Goal: Task Accomplishment & Management: Complete application form

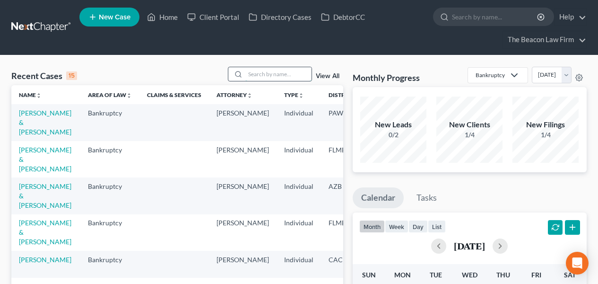
click at [288, 71] on input "search" at bounding box center [278, 74] width 66 height 14
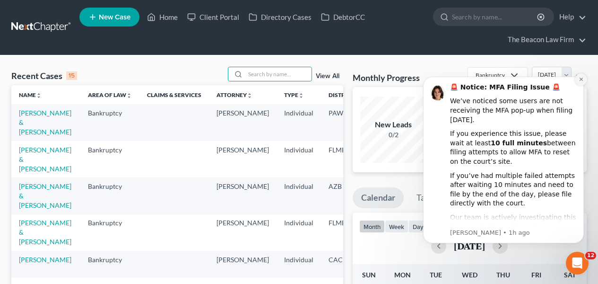
click at [581, 77] on icon "Dismiss notification" at bounding box center [580, 79] width 5 height 5
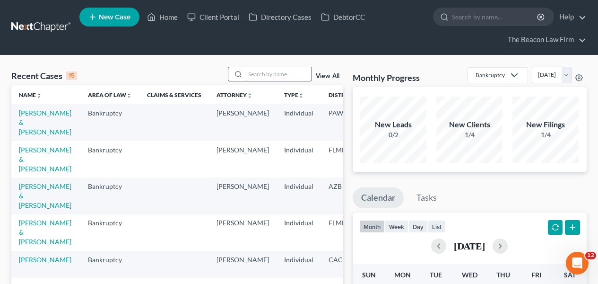
click at [307, 74] on input "search" at bounding box center [278, 74] width 66 height 14
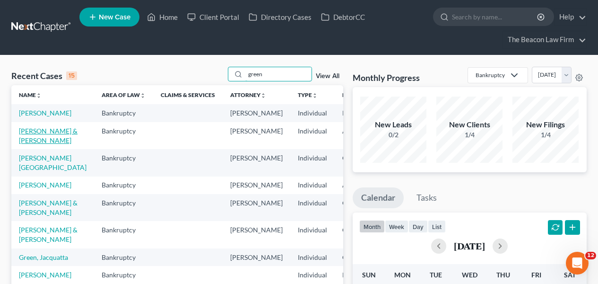
type input "green"
click at [29, 144] on link "[PERSON_NAME] & [PERSON_NAME]" at bounding box center [48, 135] width 59 height 17
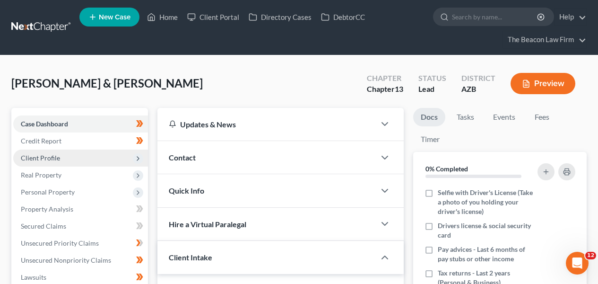
click at [96, 157] on span "Client Profile" at bounding box center [80, 157] width 135 height 17
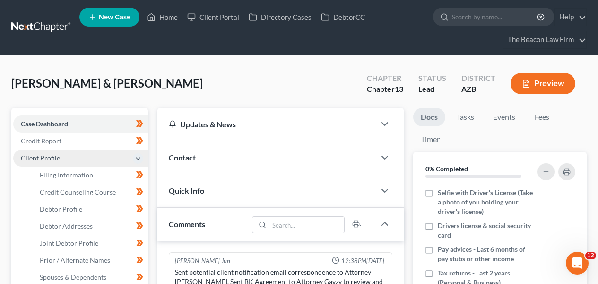
scroll to position [296, 0]
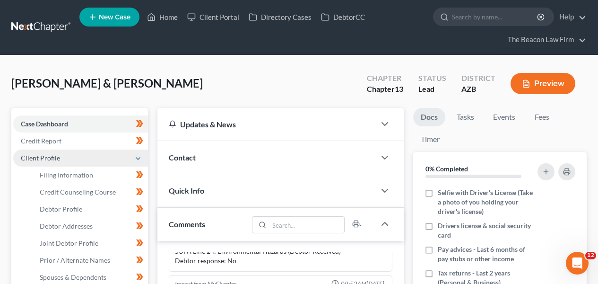
click at [96, 157] on span "Client Profile" at bounding box center [80, 157] width 135 height 17
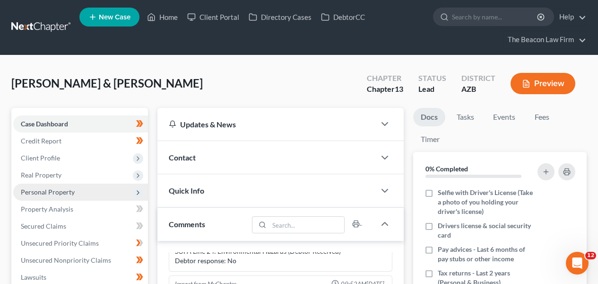
click at [90, 192] on span "Personal Property" at bounding box center [80, 191] width 135 height 17
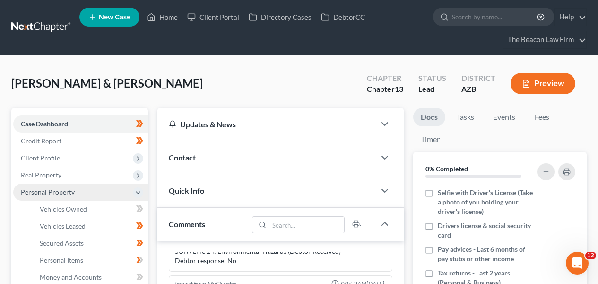
click at [90, 192] on span "Personal Property" at bounding box center [80, 191] width 135 height 17
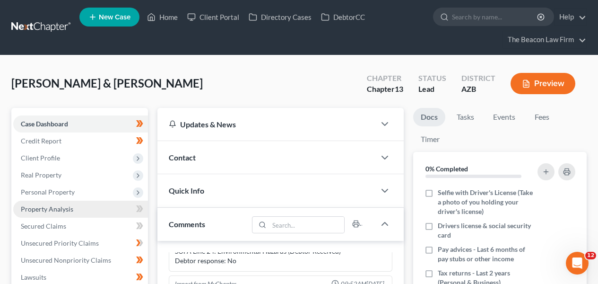
click at [88, 206] on link "Property Analysis" at bounding box center [80, 208] width 135 height 17
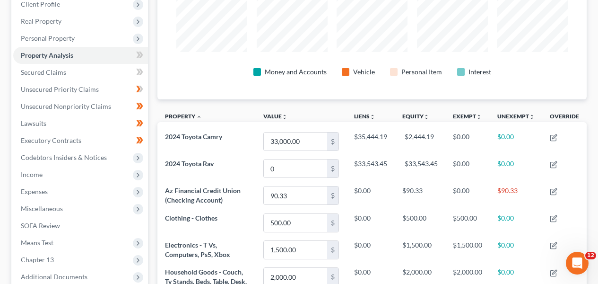
scroll to position [161, 0]
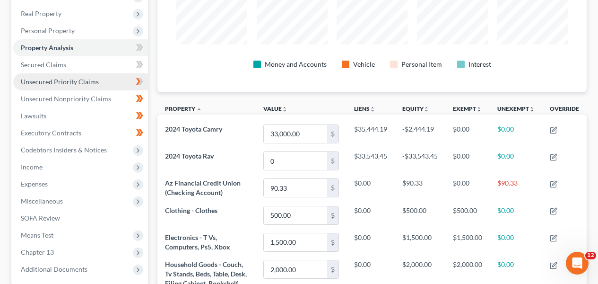
click at [107, 80] on link "Unsecured Priority Claims" at bounding box center [80, 81] width 135 height 17
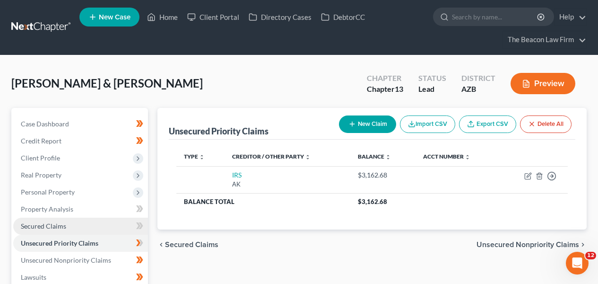
click at [93, 225] on link "Secured Claims" at bounding box center [80, 225] width 135 height 17
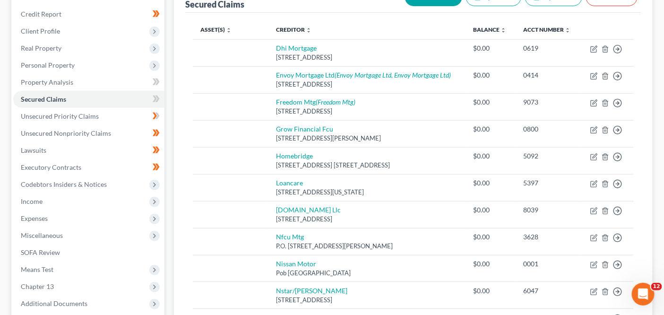
scroll to position [115, 0]
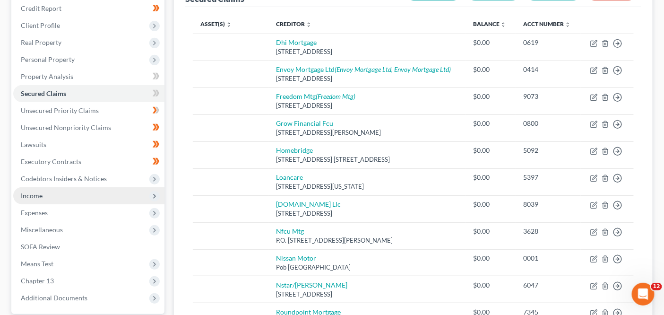
click at [112, 189] on span "Income" at bounding box center [88, 195] width 151 height 17
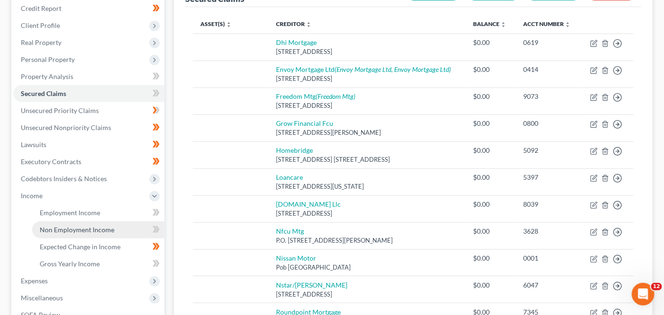
click at [106, 226] on span "Non Employment Income" at bounding box center [77, 229] width 75 height 8
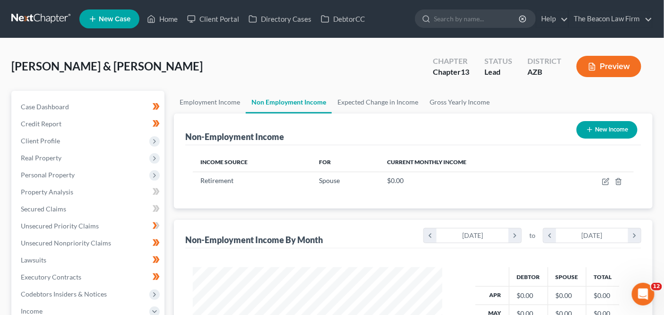
scroll to position [168, 268]
click at [372, 103] on link "Expected Change in Income" at bounding box center [378, 102] width 92 height 23
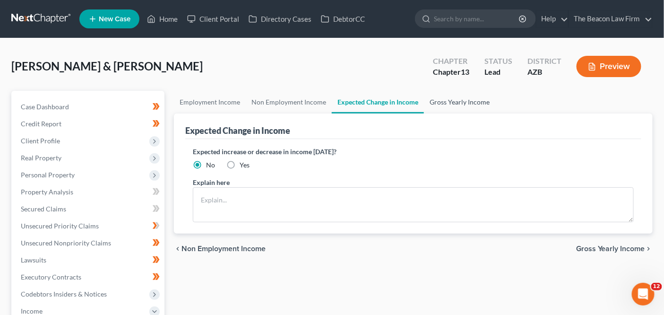
click at [459, 106] on link "Gross Yearly Income" at bounding box center [459, 102] width 71 height 23
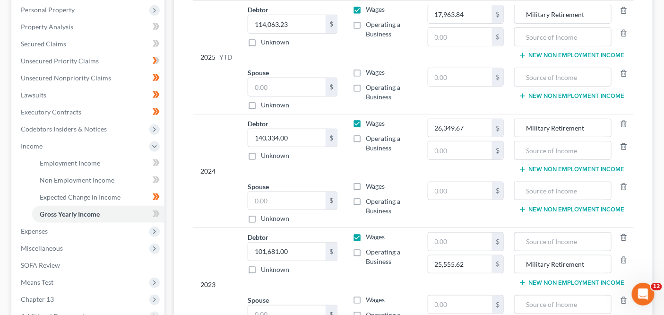
scroll to position [182, 0]
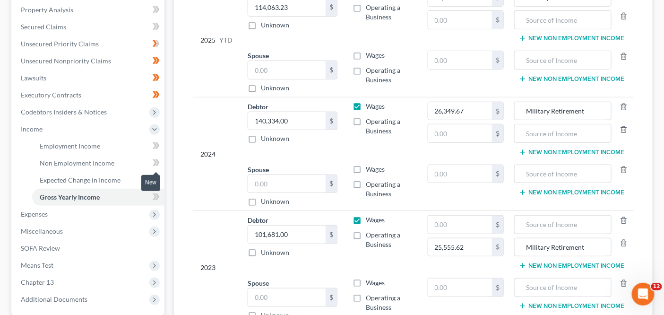
click at [155, 168] on span at bounding box center [156, 164] width 17 height 14
click at [150, 166] on span at bounding box center [156, 164] width 17 height 14
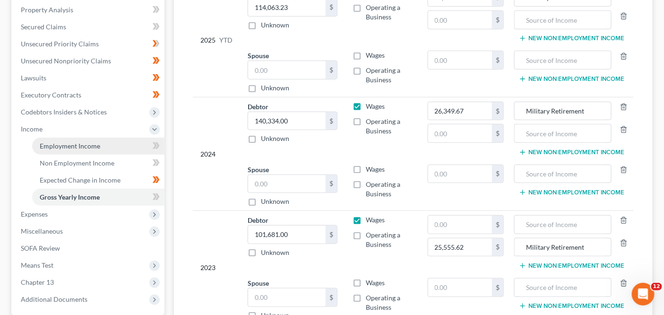
click at [118, 150] on link "Employment Income" at bounding box center [98, 146] width 132 height 17
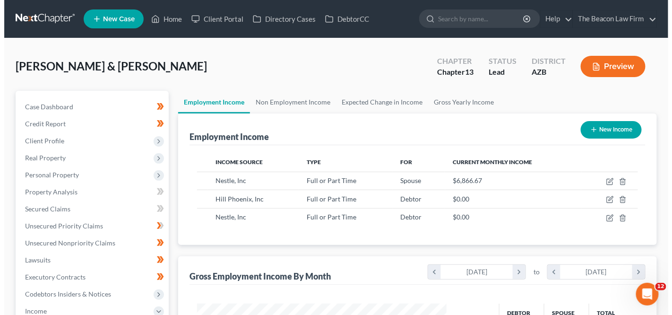
scroll to position [168, 268]
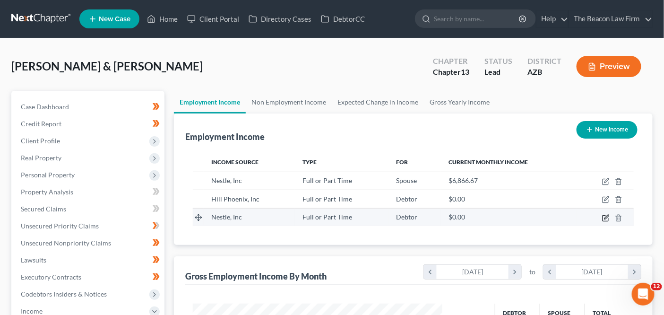
click at [604, 217] on icon "button" at bounding box center [605, 218] width 6 height 6
select select "0"
select select "3"
select select "2"
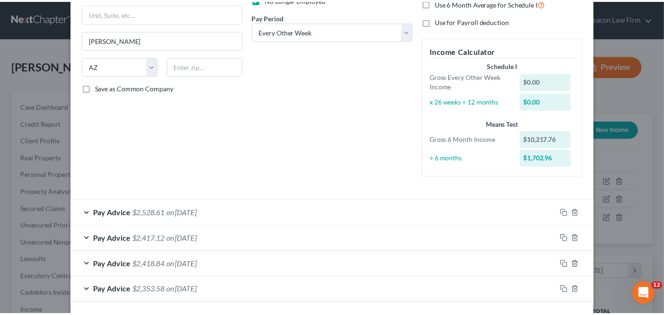
scroll to position [176, 0]
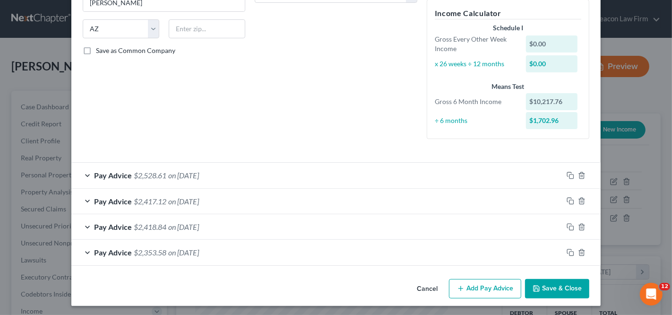
drag, startPoint x: 670, startPoint y: 107, endPoint x: 12, endPoint y: 4, distance: 666.2
click at [432, 283] on button "Cancel" at bounding box center [427, 289] width 36 height 19
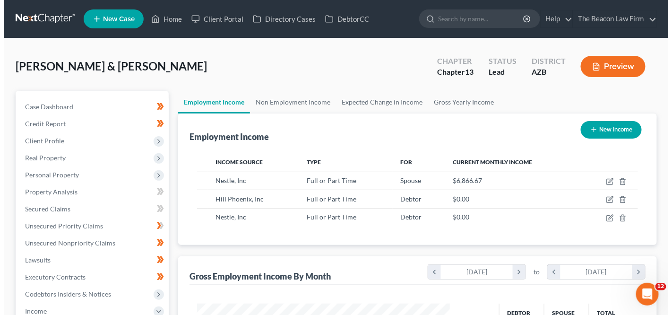
scroll to position [472352, 472251]
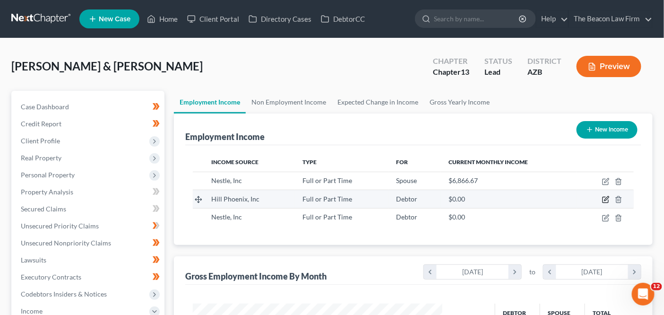
click at [604, 197] on icon "button" at bounding box center [606, 200] width 8 height 8
select select "0"
select select "3"
select select "2"
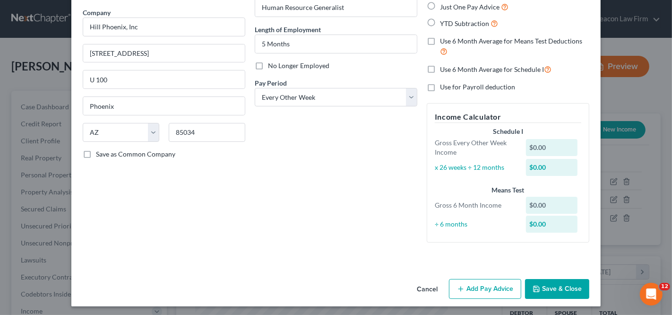
scroll to position [74, 0]
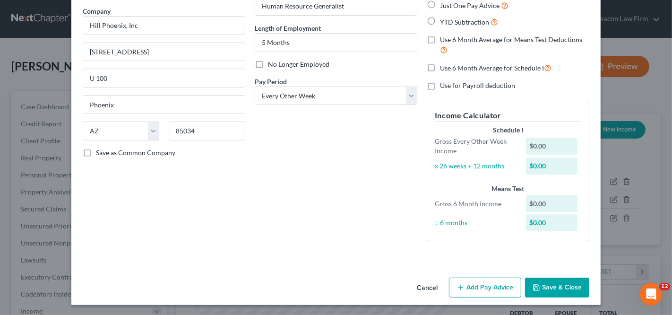
click at [473, 282] on button "Add Pay Advice" at bounding box center [485, 287] width 72 height 20
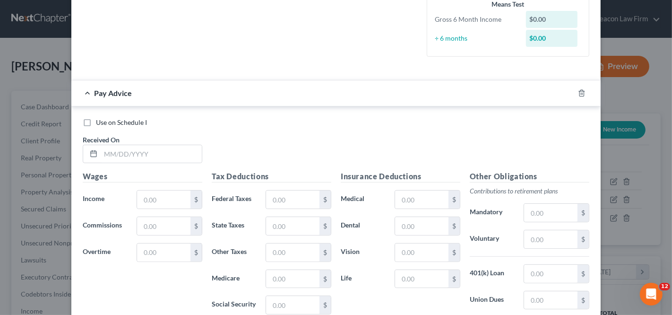
scroll to position [263, 0]
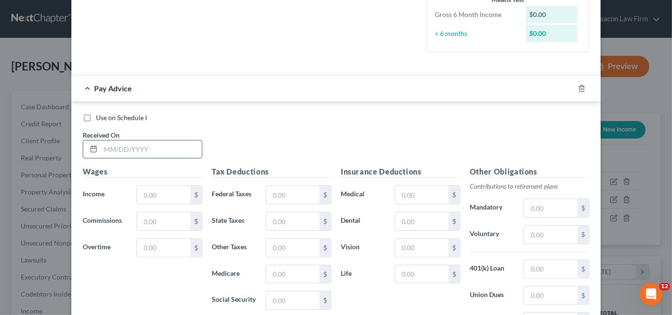
click at [168, 141] on input "text" at bounding box center [151, 149] width 101 height 18
type input "05/09/2025"
paste input "1,653.85"
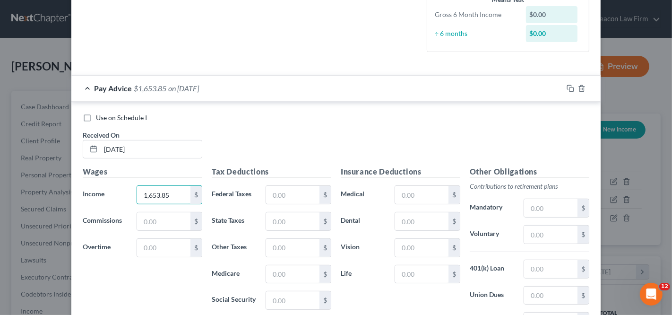
type input "1,653.85"
click at [288, 187] on input "text" at bounding box center [292, 195] width 53 height 18
click at [286, 283] on input "text" at bounding box center [292, 300] width 53 height 18
paste input "101.30"
type input "101.30"
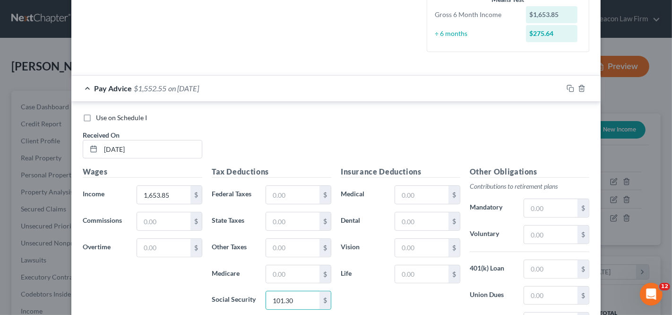
click at [283, 260] on div "Tax Deductions Federal Taxes $ State Taxes $ Other Taxes $ Medicare $ Social Se…" at bounding box center [271, 241] width 129 height 151
click at [282, 265] on input "text" at bounding box center [292, 274] width 53 height 18
paste input "23.69"
type input "23.69"
click at [307, 219] on input "text" at bounding box center [292, 221] width 53 height 18
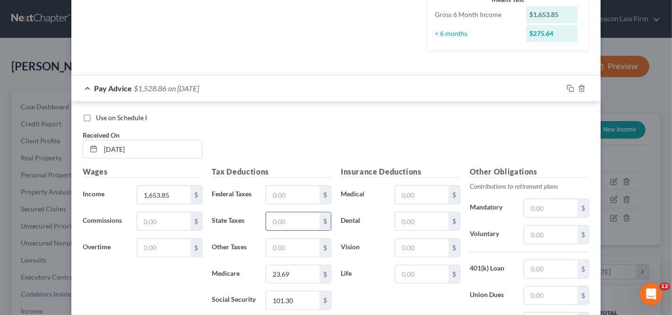
paste input "31.68"
type input "31.68"
click at [406, 225] on input "text" at bounding box center [421, 221] width 53 height 18
type input "15.42"
click at [429, 252] on input "text" at bounding box center [421, 248] width 53 height 18
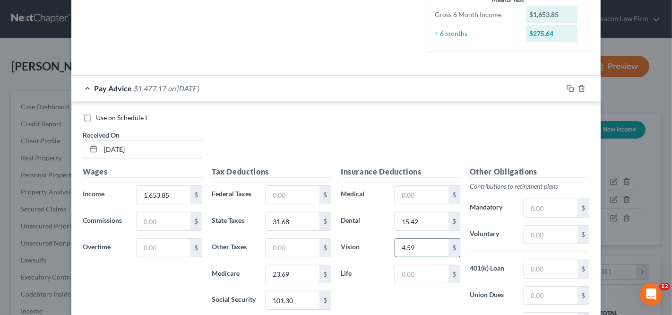
type input "4.59"
click at [519, 235] on div "$" at bounding box center [556, 234] width 75 height 19
click at [527, 232] on input "text" at bounding box center [550, 234] width 53 height 18
type input "49.62"
click at [417, 266] on input "text" at bounding box center [421, 274] width 53 height 18
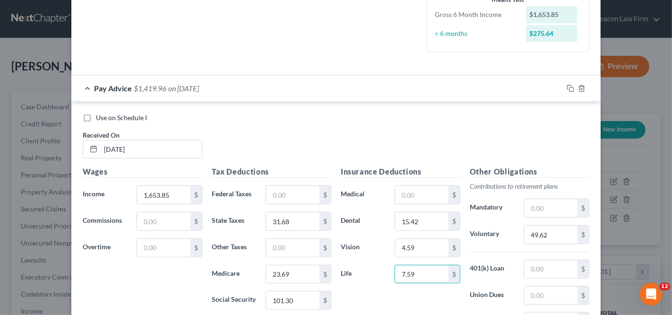
type input "7.59"
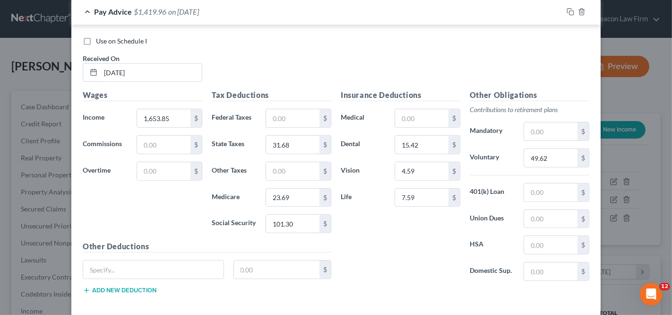
scroll to position [380, 0]
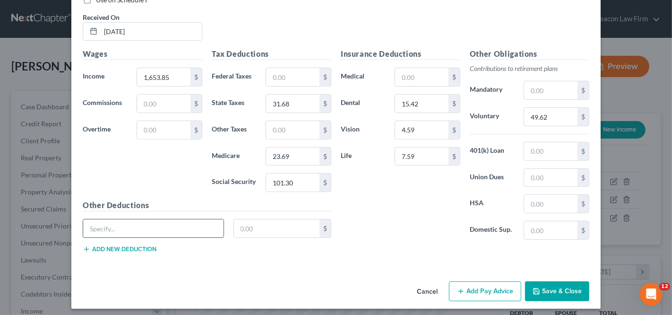
click at [148, 219] on input "text" at bounding box center [153, 228] width 140 height 18
click at [137, 245] on button "Add new deduction" at bounding box center [120, 249] width 74 height 8
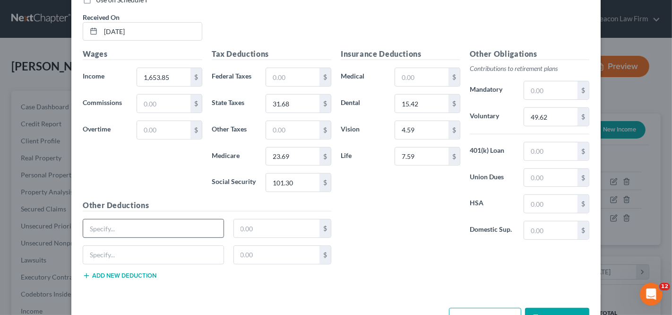
click at [133, 227] on input "text" at bounding box center [153, 228] width 140 height 18
click at [174, 219] on input "text" at bounding box center [153, 228] width 140 height 18
paste input "0.44-"
type input "0.44-"
drag, startPoint x: 179, startPoint y: 220, endPoint x: 22, endPoint y: 219, distance: 156.9
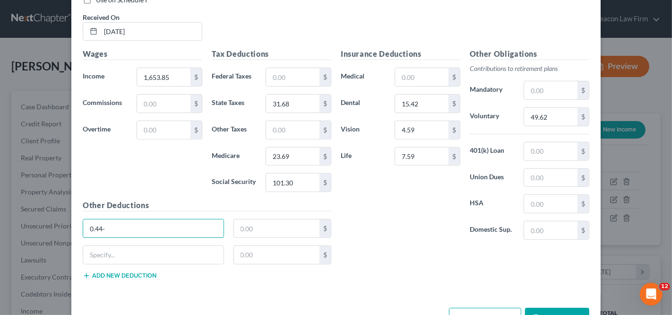
click at [17, 220] on div "Edit Income Source × Employment Type * Select Full or Part Time Employment Self…" at bounding box center [336, 157] width 672 height 315
type input "Life Dep Post"
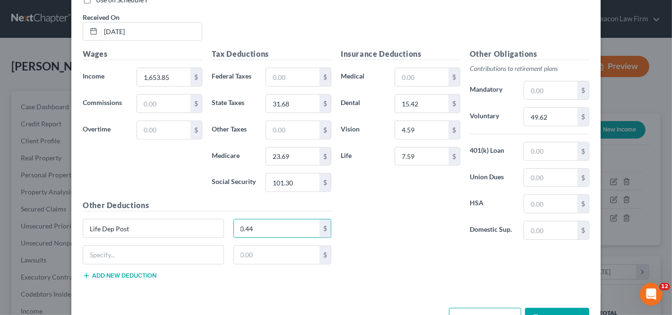
type input "0.44"
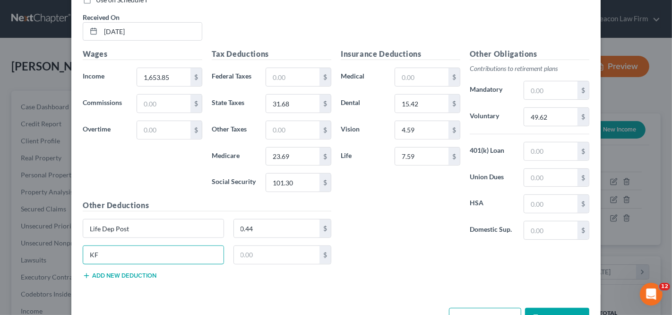
type input "K"
type input "LF SP Post"
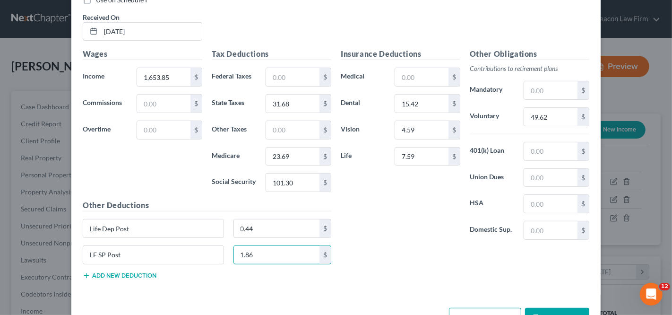
type input "1.86"
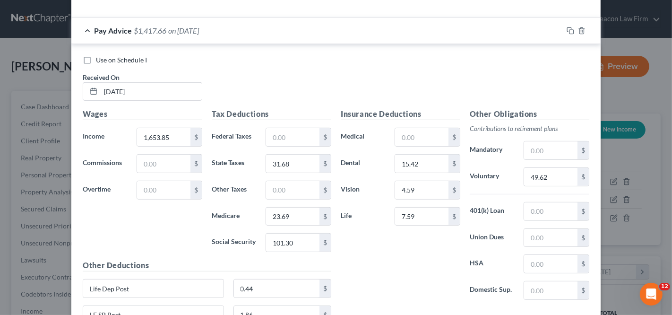
scroll to position [309, 0]
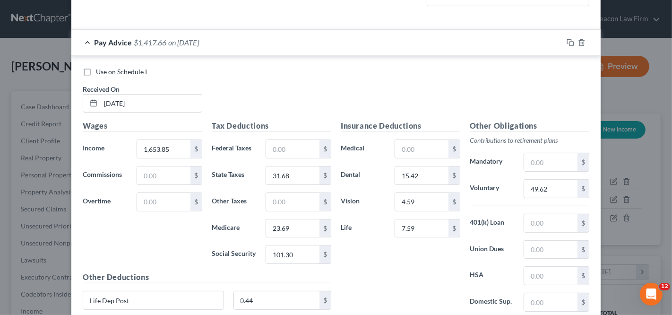
click at [224, 44] on div "Pay Advice $1,417.66 on 05/09/2025" at bounding box center [316, 42] width 491 height 25
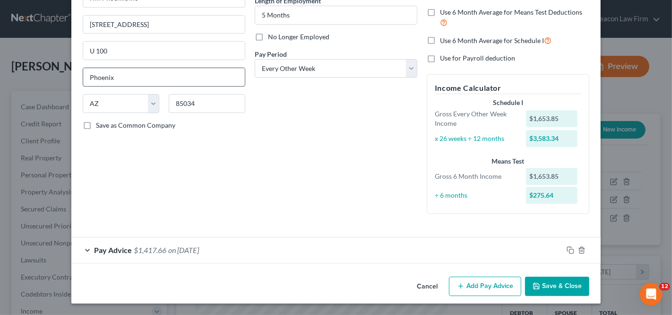
scroll to position [100, 0]
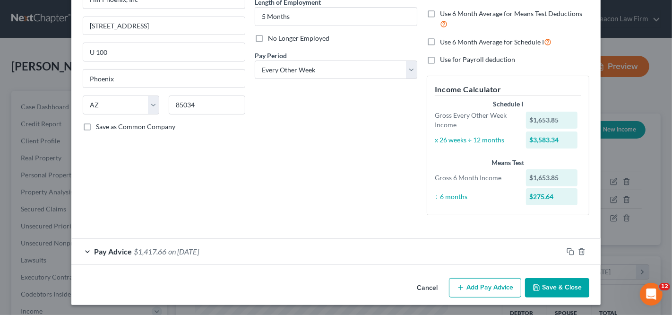
click at [506, 283] on button "Add Pay Advice" at bounding box center [485, 288] width 72 height 20
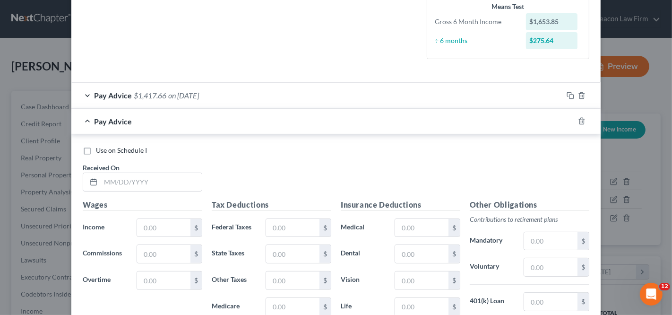
scroll to position [269, 0]
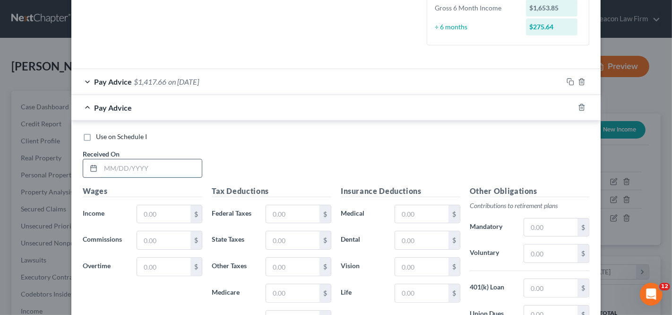
click at [173, 171] on input "text" at bounding box center [151, 168] width 101 height 18
type input "05/23/2025"
click at [164, 205] on input "text" at bounding box center [163, 214] width 53 height 18
paste input "3,307.70"
type input "3,307.70"
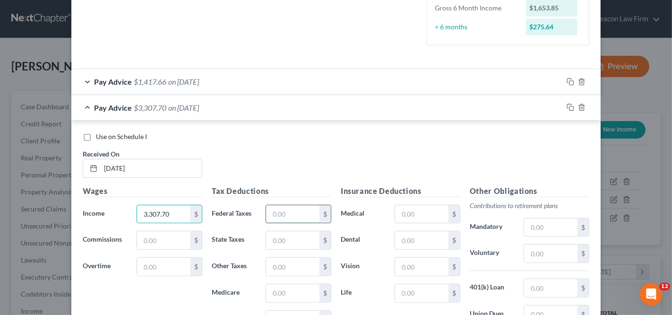
click at [285, 205] on input "text" at bounding box center [292, 214] width 53 height 18
paste input "207.08"
type input "207.08"
click at [285, 283] on input "text" at bounding box center [292, 319] width 53 height 18
paste input "204.18"
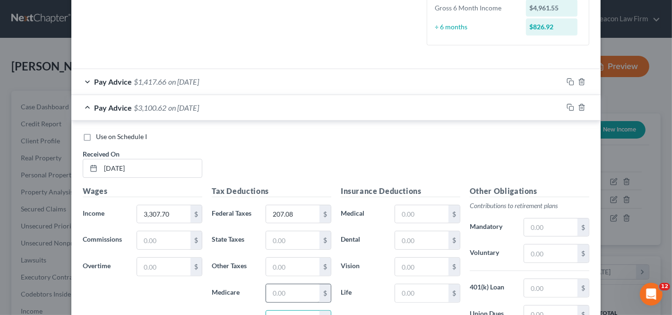
scroll to position [273, 0]
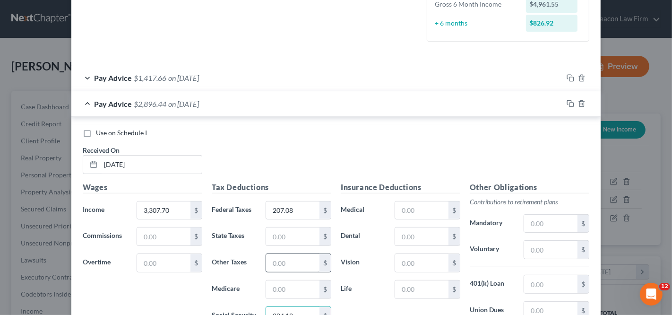
type input "204.18"
click at [277, 283] on input "text" at bounding box center [292, 289] width 53 height 18
paste input "47.75"
type input "47.75"
click at [275, 229] on input "text" at bounding box center [292, 236] width 53 height 18
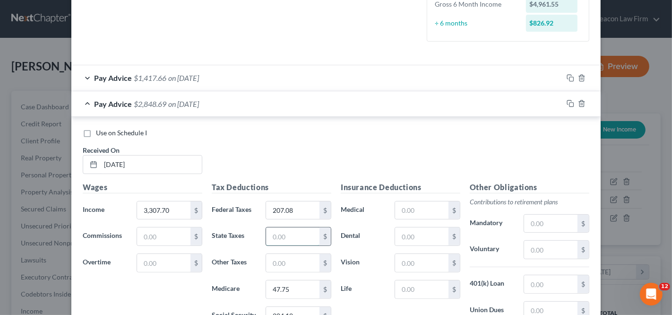
paste input "63.88"
type input "63.88"
click at [405, 232] on input "text" at bounding box center [421, 236] width 53 height 18
type input "15.42"
click at [413, 206] on input "text" at bounding box center [421, 210] width 53 height 18
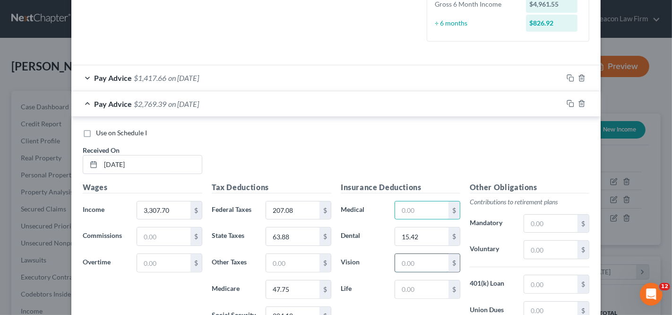
click at [414, 260] on input "text" at bounding box center [421, 263] width 53 height 18
type input "4.59"
click at [531, 249] on input "text" at bounding box center [550, 250] width 53 height 18
type input "99.23"
click at [424, 280] on input "text" at bounding box center [421, 289] width 53 height 18
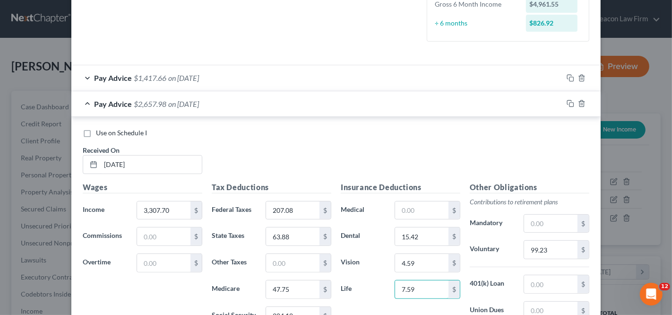
type input "7.59"
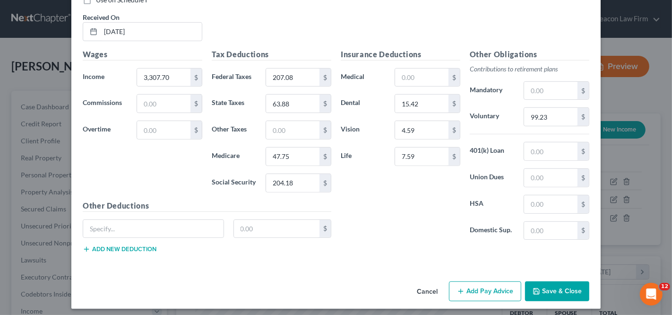
click at [151, 245] on button "Add new deduction" at bounding box center [120, 249] width 74 height 8
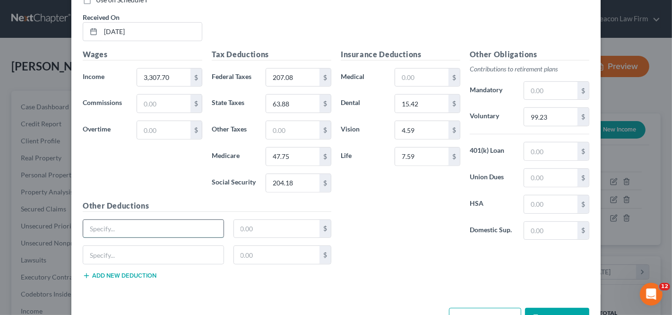
click at [154, 224] on input "text" at bounding box center [153, 229] width 140 height 18
type input "Life Dep Post"
type input "0.44"
type input "LF SP Post"
type input "1.86"
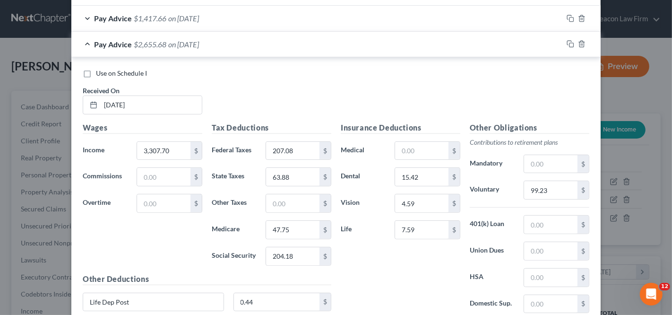
scroll to position [331, 0]
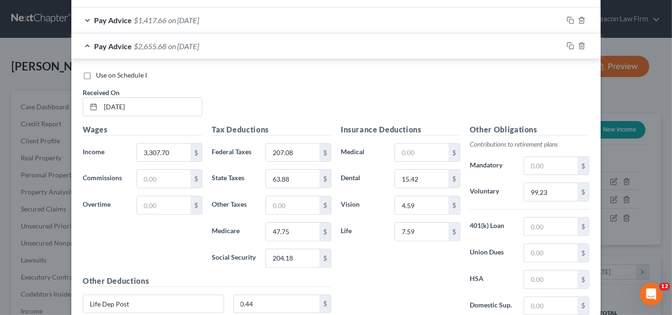
click at [250, 44] on div "Pay Advice $2,655.68 on 05/23/2025" at bounding box center [316, 46] width 491 height 25
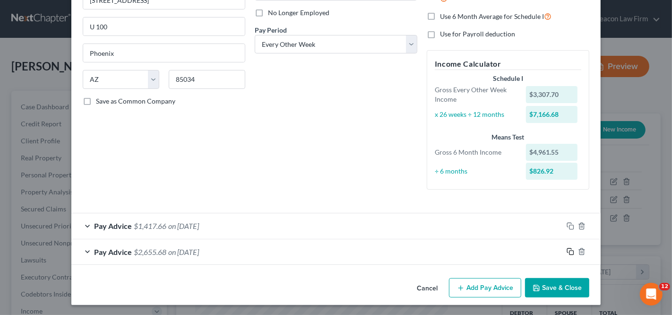
click at [567, 248] on icon "button" at bounding box center [571, 252] width 8 height 8
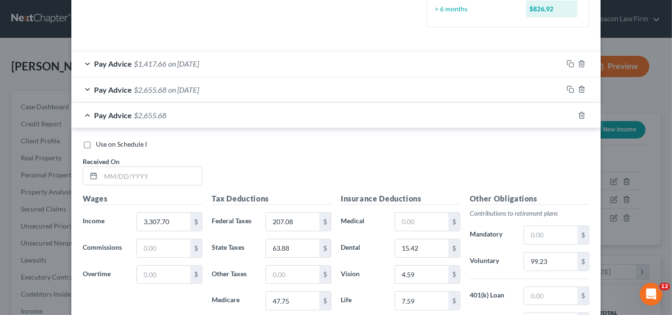
scroll to position [303, 0]
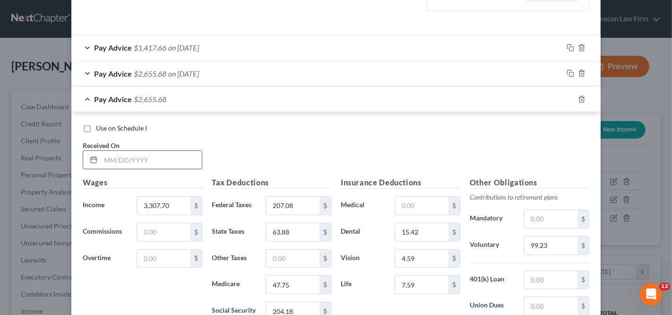
click at [132, 161] on input "text" at bounding box center [151, 160] width 101 height 18
type input "06/06/2025"
click at [302, 275] on input "47.75" at bounding box center [292, 284] width 53 height 18
type input "47.76"
click at [303, 283] on input "204.18" at bounding box center [292, 311] width 53 height 18
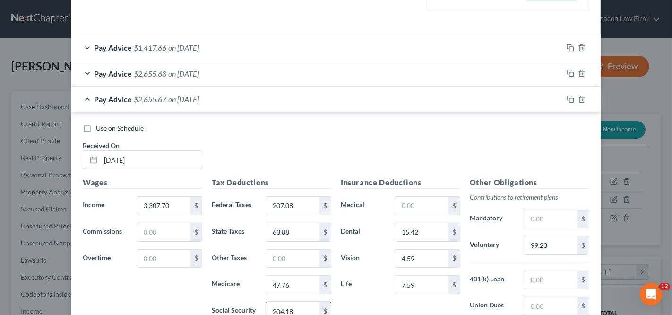
click at [303, 283] on input "204.18" at bounding box center [292, 311] width 53 height 18
type input "9"
type input "204.19"
click at [257, 103] on div "Pay Advice $2,655.66 on 06/06/2025" at bounding box center [316, 98] width 491 height 25
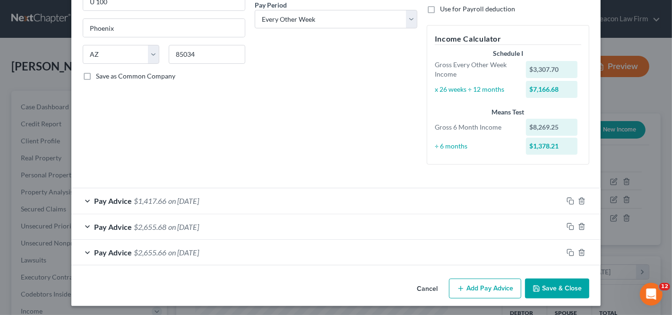
scroll to position [150, 0]
click at [567, 249] on icon "button" at bounding box center [571, 253] width 8 height 8
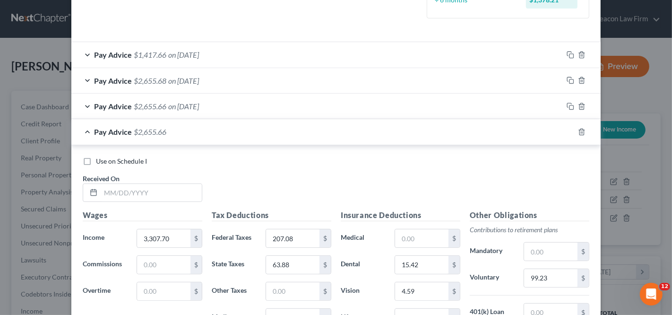
scroll to position [383, 0]
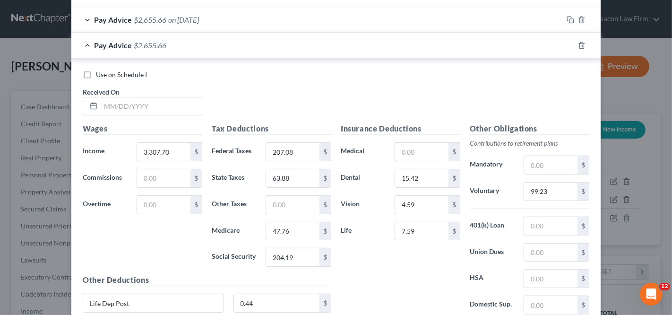
click at [108, 117] on div "Use on Schedule I Received On *" at bounding box center [336, 96] width 516 height 53
click at [116, 103] on input "text" at bounding box center [151, 106] width 101 height 18
type input "06/20/2025"
click at [289, 230] on input "47.76" at bounding box center [292, 231] width 53 height 18
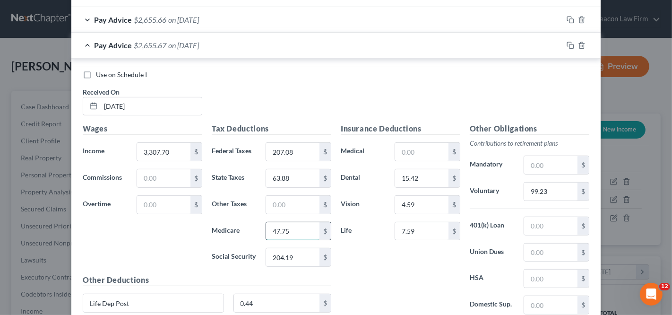
type input "47.75"
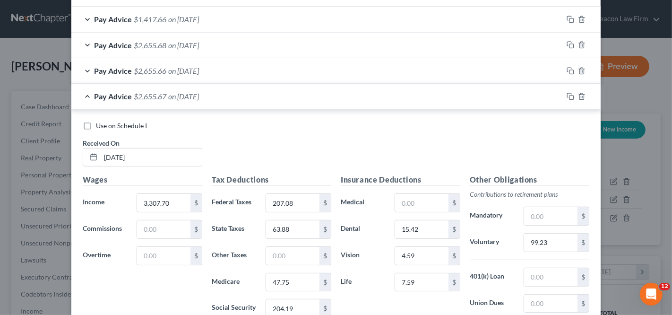
scroll to position [317, 0]
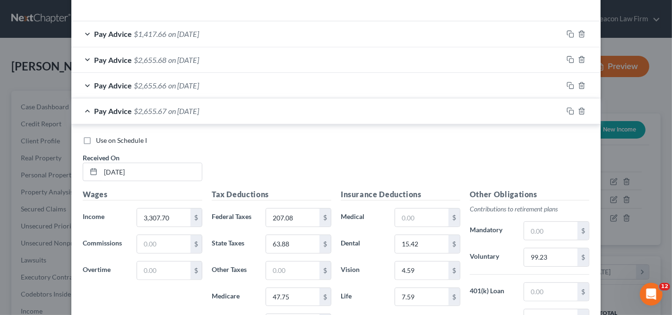
click at [307, 117] on div "Pay Advice $2,655.67 on 06/20/2025" at bounding box center [316, 110] width 491 height 25
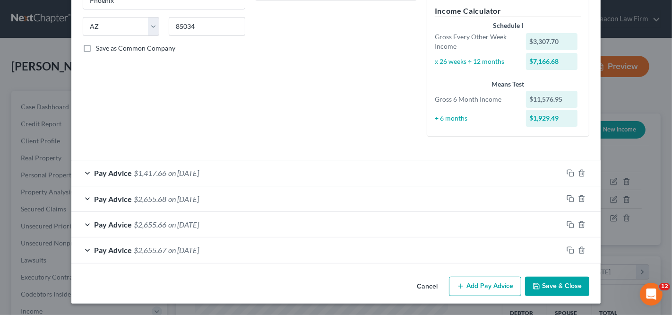
scroll to position [176, 0]
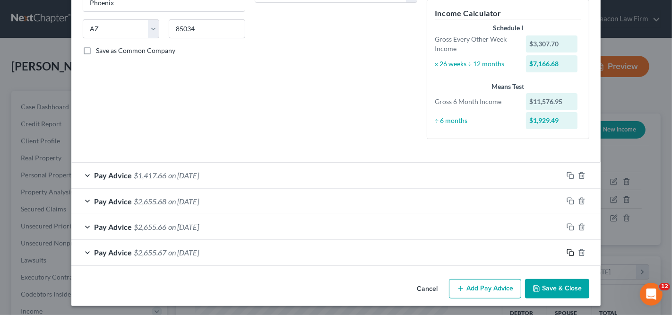
click at [567, 249] on icon "button" at bounding box center [571, 253] width 8 height 8
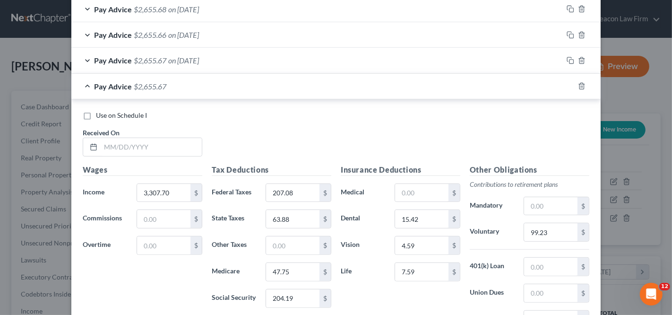
scroll to position [369, 0]
click at [136, 138] on input "text" at bounding box center [151, 146] width 101 height 18
type input "07/03/2025"
click at [304, 283] on input "204.19" at bounding box center [292, 297] width 53 height 18
click at [295, 283] on input "204.19" at bounding box center [292, 297] width 53 height 18
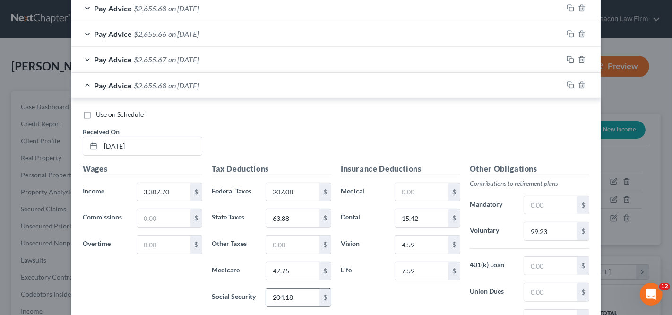
type input "204.18"
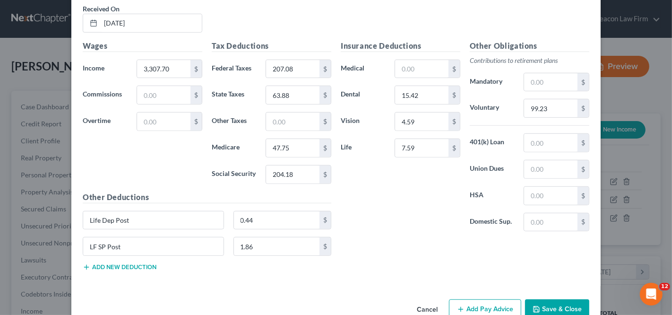
scroll to position [493, 0]
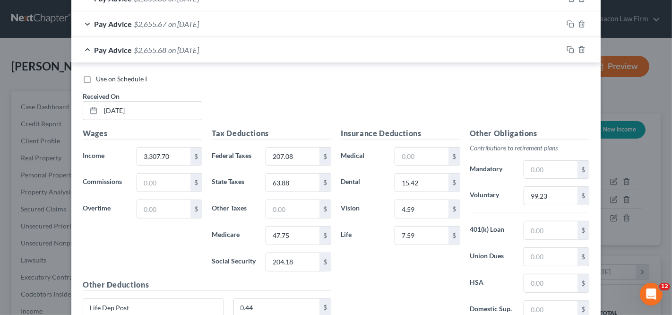
click at [267, 53] on div "Pay Advice $2,655.68 on 07/03/2025" at bounding box center [316, 49] width 491 height 25
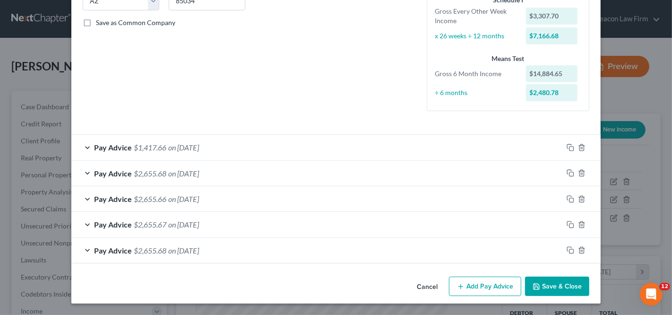
scroll to position [201, 0]
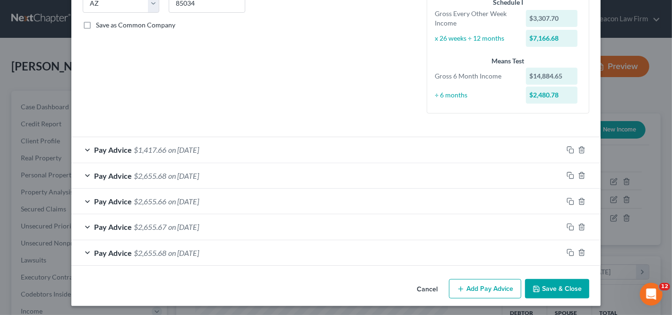
click at [460, 281] on button "Add Pay Advice" at bounding box center [485, 289] width 72 height 20
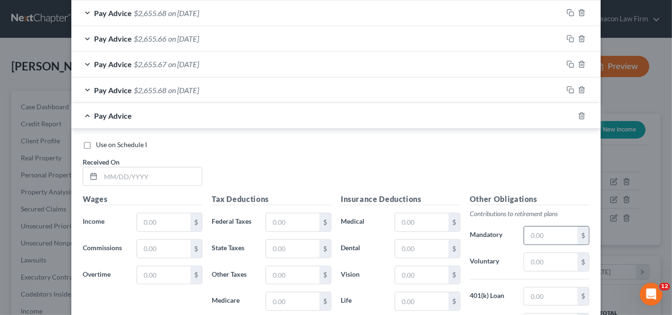
scroll to position [365, 0]
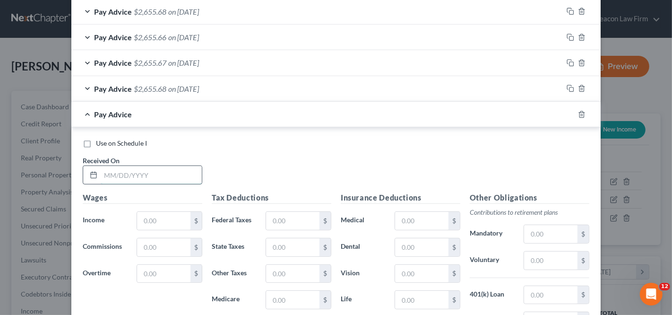
click at [142, 177] on input "text" at bounding box center [151, 175] width 101 height 18
type input "07/18/2025"
click at [578, 112] on icon "button" at bounding box center [582, 115] width 8 height 8
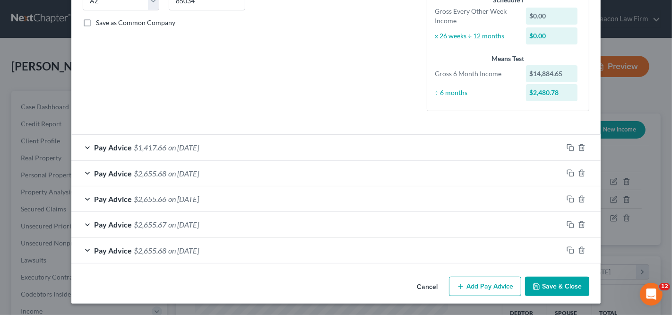
scroll to position [201, 0]
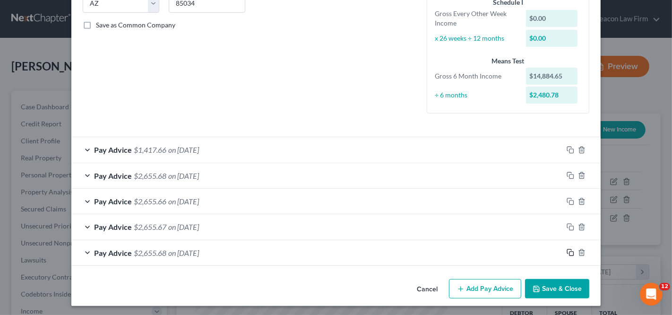
click at [569, 251] on rect "button" at bounding box center [571, 253] width 4 height 4
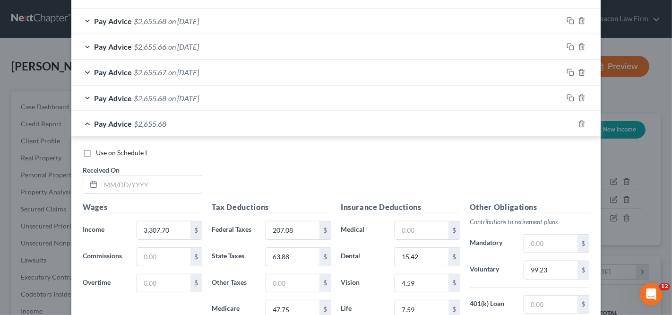
scroll to position [379, 0]
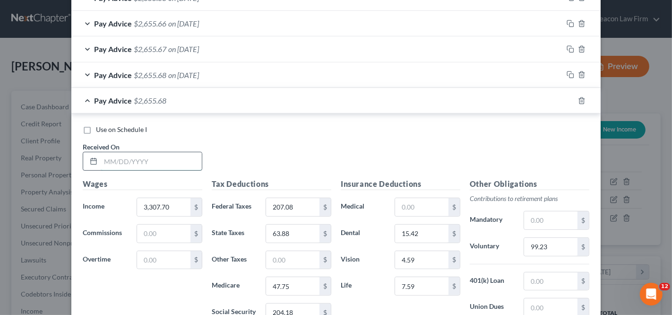
click at [134, 163] on input "text" at bounding box center [151, 161] width 101 height 18
type input "07/18/2025"
click at [307, 283] on input "204.18" at bounding box center [292, 312] width 53 height 18
type input "204.19"
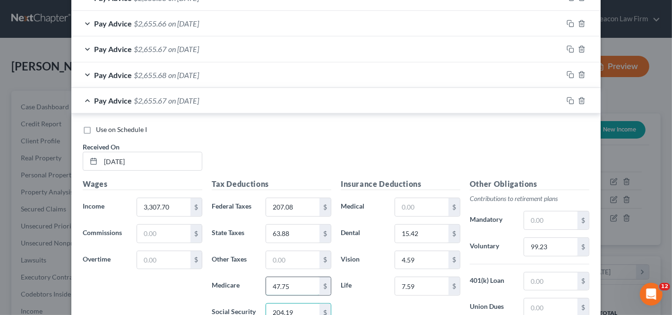
click at [314, 283] on input "47.75" at bounding box center [292, 286] width 53 height 18
click at [315, 283] on input "47.75" at bounding box center [292, 286] width 53 height 18
type input "47.76"
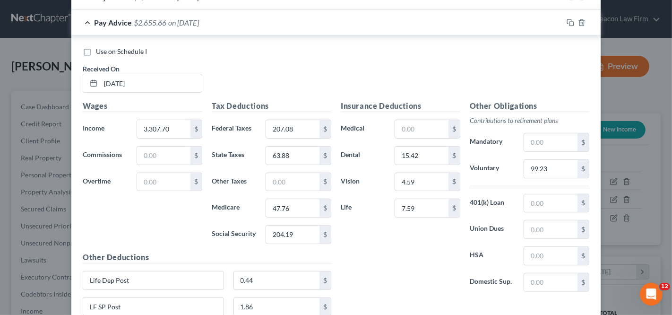
scroll to position [456, 0]
click at [302, 24] on div "Pay Advice $2,655.66 on 07/18/2025" at bounding box center [316, 23] width 491 height 25
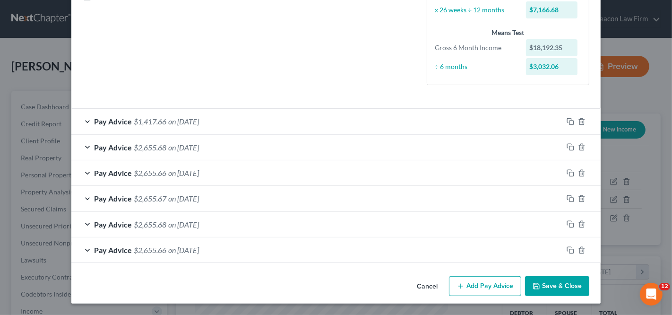
scroll to position [227, 0]
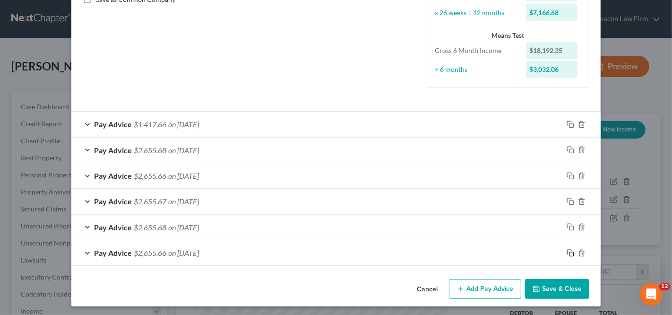
click at [567, 249] on icon "button" at bounding box center [571, 253] width 8 height 8
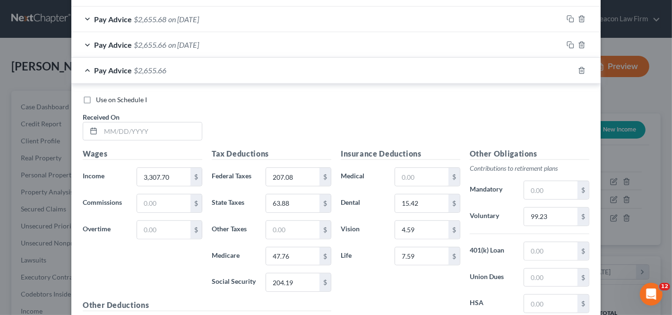
scroll to position [450, 0]
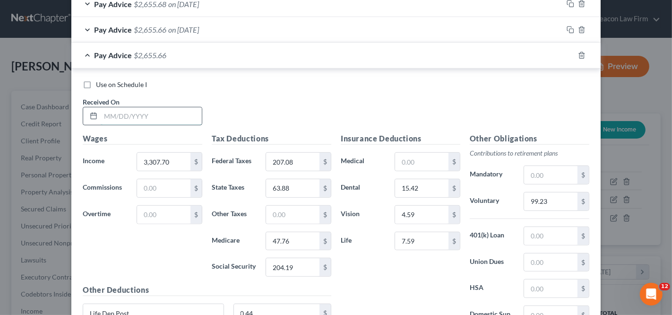
click at [149, 117] on input "text" at bounding box center [151, 116] width 101 height 18
type input "08/15/2025"
click at [304, 239] on input "47.76" at bounding box center [292, 241] width 53 height 18
type input "47.75"
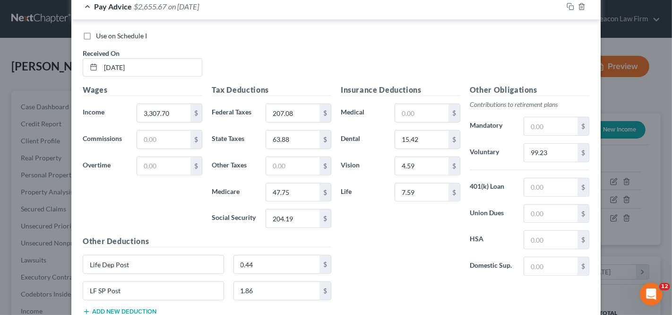
scroll to position [461, 0]
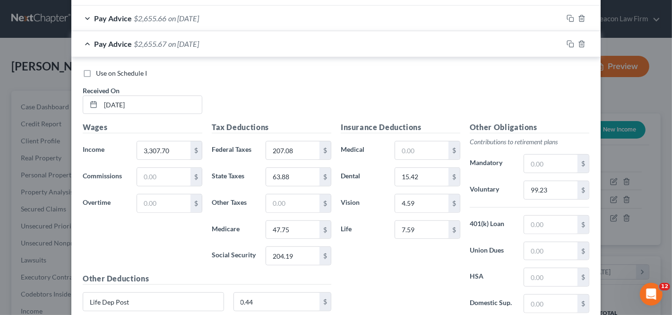
click at [240, 41] on div "Pay Advice $2,655.67 on 08/15/2025" at bounding box center [316, 43] width 491 height 25
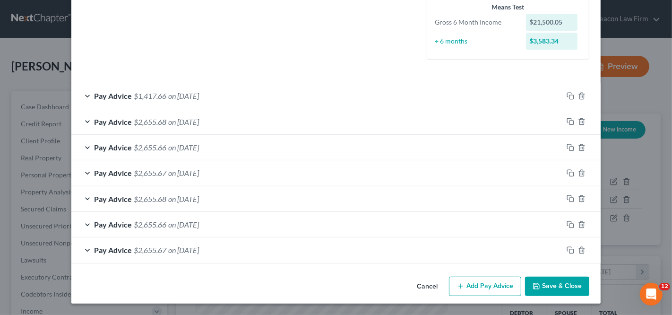
scroll to position [252, 0]
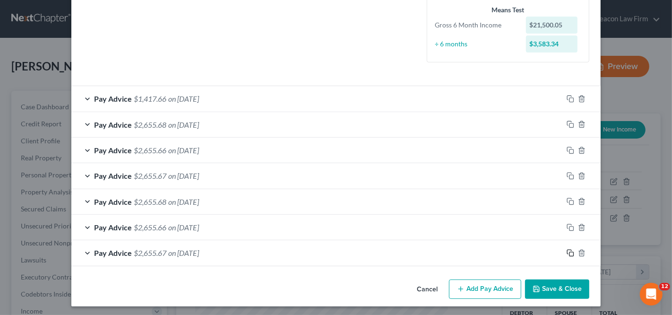
click at [567, 249] on icon "button" at bounding box center [571, 253] width 8 height 8
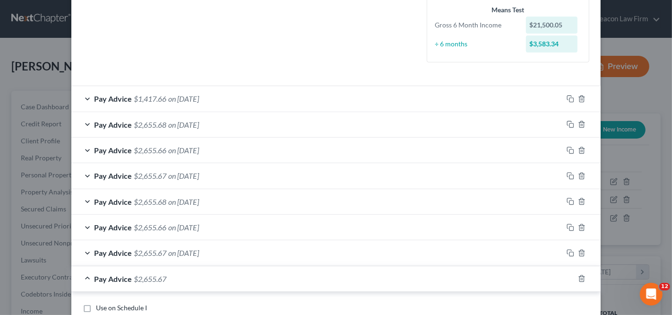
click at [604, 183] on div "Edit Income Source × Employment Type * Select Full or Part Time Employment Self…" at bounding box center [336, 157] width 672 height 315
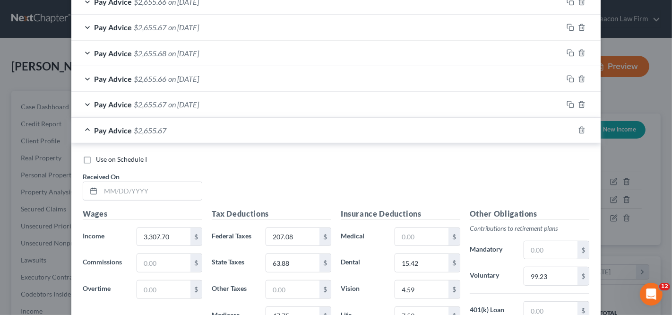
scroll to position [442, 0]
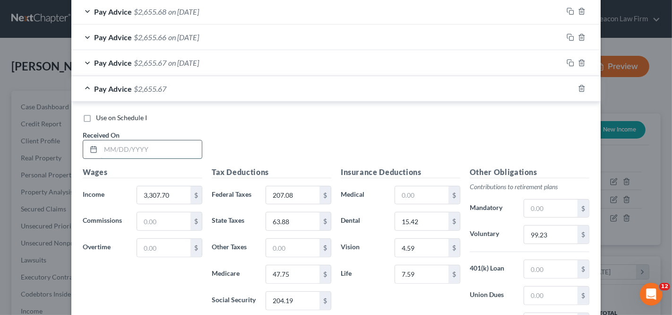
click at [125, 148] on input "text" at bounding box center [151, 149] width 101 height 18
type input "08/01/2025"
click at [294, 283] on input "204.19" at bounding box center [292, 301] width 53 height 18
type input "204.18"
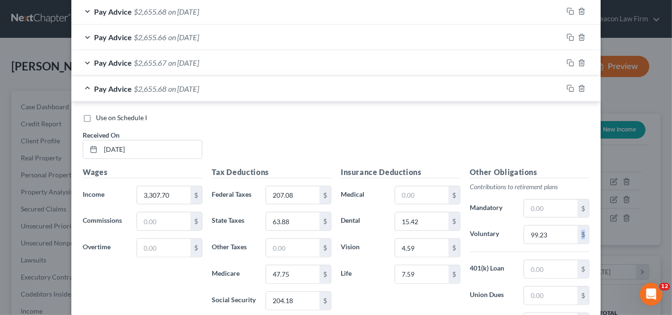
drag, startPoint x: 662, startPoint y: 216, endPoint x: 661, endPoint y: 228, distance: 12.3
click at [604, 228] on div "Edit Income Source × Employment Type * Select Full or Part Time Employment Self…" at bounding box center [336, 157] width 672 height 315
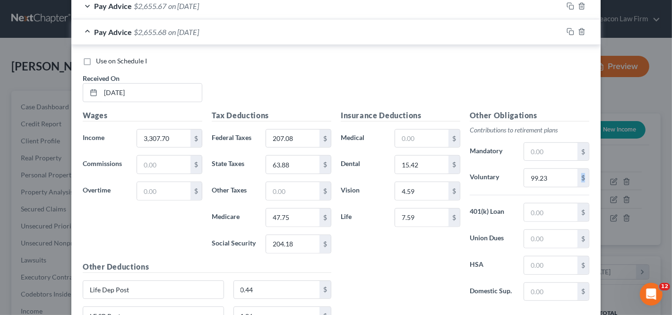
scroll to position [485, 0]
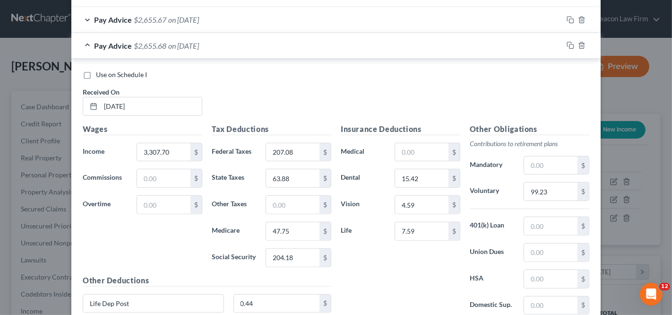
click at [190, 45] on span "on 08/01/2025" at bounding box center [183, 45] width 31 height 9
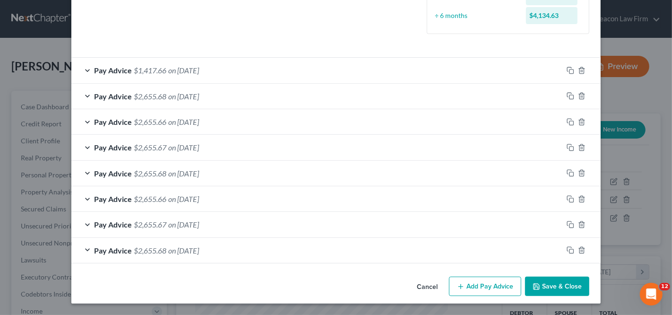
scroll to position [278, 0]
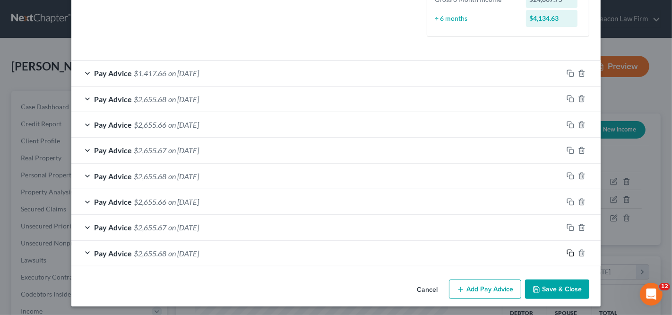
click at [567, 249] on icon "button" at bounding box center [571, 253] width 8 height 8
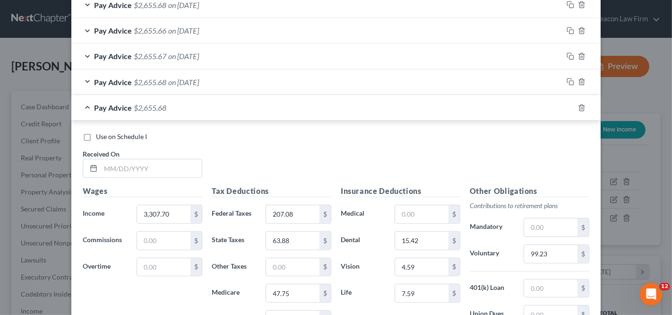
scroll to position [446, 0]
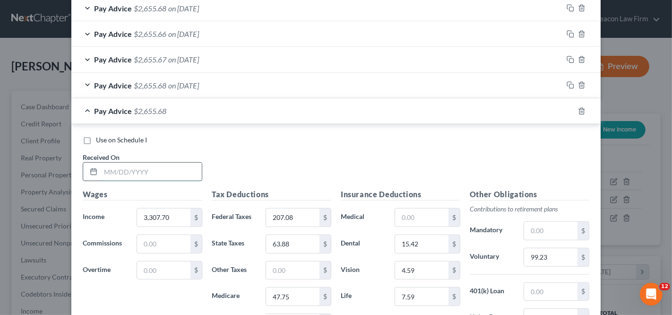
click at [141, 167] on input "text" at bounding box center [151, 172] width 101 height 18
type input "08/15/2025"
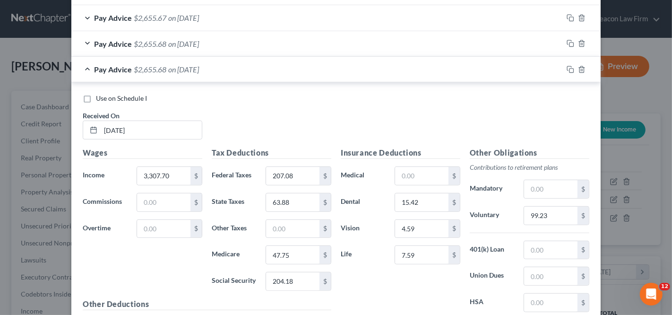
scroll to position [502, 0]
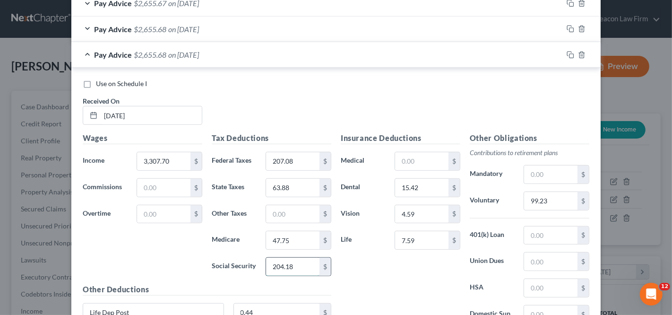
click at [299, 261] on input "204.18" at bounding box center [292, 267] width 53 height 18
click at [296, 261] on input "204.18" at bounding box center [292, 267] width 53 height 18
type input "204.19"
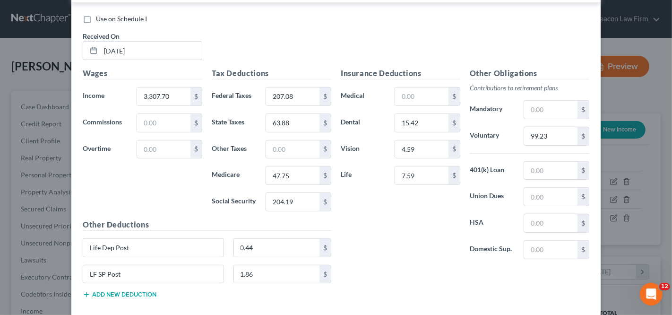
scroll to position [532, 0]
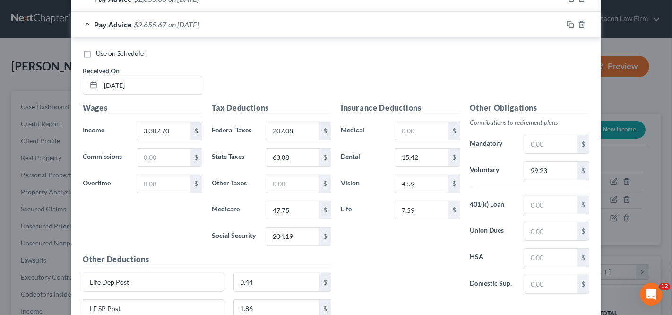
click at [225, 21] on div "Pay Advice $2,655.67 on 08/15/2025" at bounding box center [316, 24] width 491 height 25
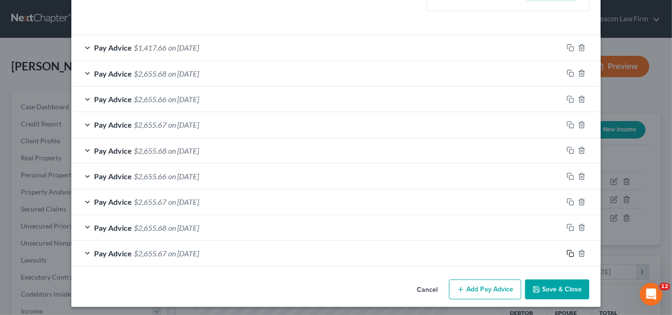
click at [567, 250] on icon "button" at bounding box center [569, 252] width 4 height 4
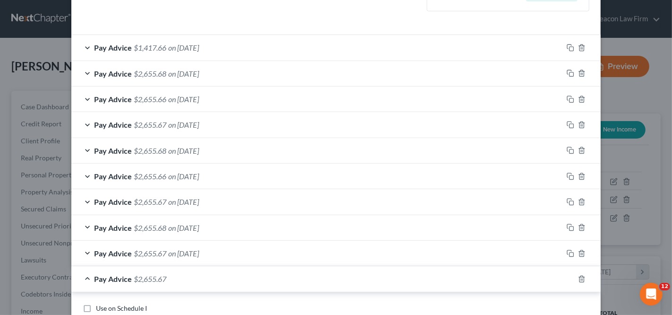
click at [604, 184] on div "Edit Income Source × Employment Type * Select Full or Part Time Employment Self…" at bounding box center [336, 157] width 672 height 315
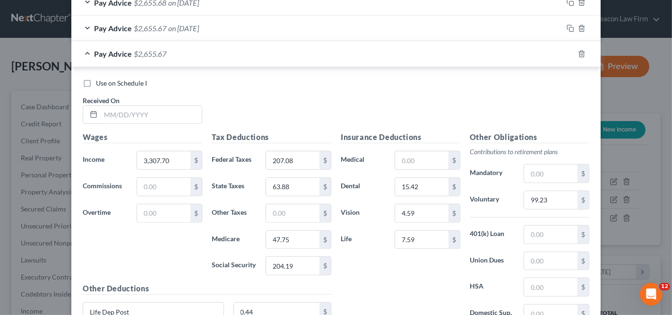
scroll to position [529, 0]
click at [135, 116] on input "text" at bounding box center [151, 114] width 101 height 18
type input "08/29/2025"
click at [302, 256] on input "204.19" at bounding box center [292, 265] width 53 height 18
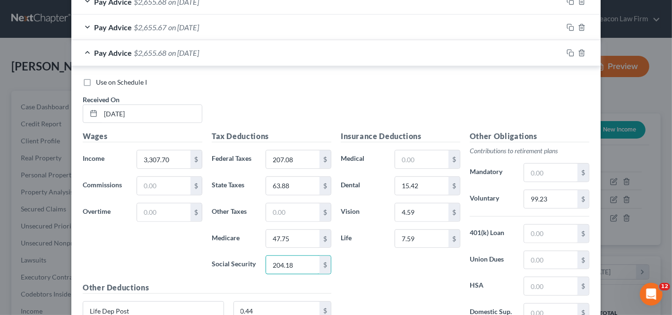
type input "204.18"
click at [301, 232] on input "47.75" at bounding box center [292, 239] width 53 height 18
type input "47.76"
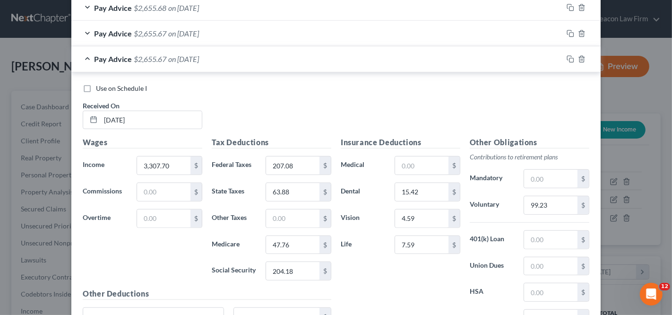
click at [235, 65] on div "Pay Advice $2,655.67 on 08/29/2025" at bounding box center [316, 58] width 491 height 25
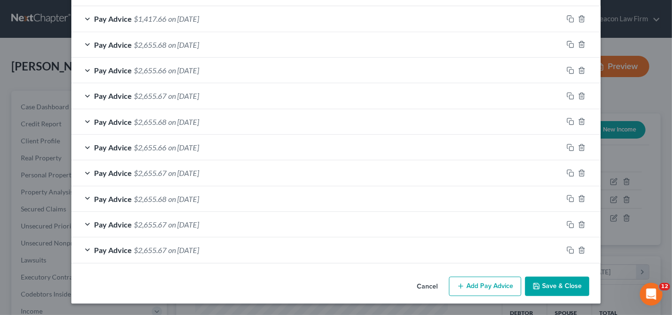
scroll to position [329, 0]
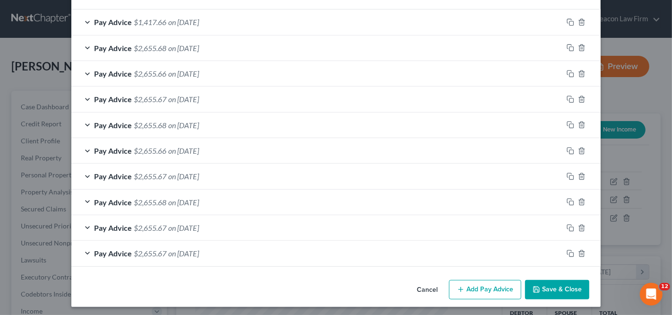
click at [508, 283] on button "Add Pay Advice" at bounding box center [485, 290] width 72 height 20
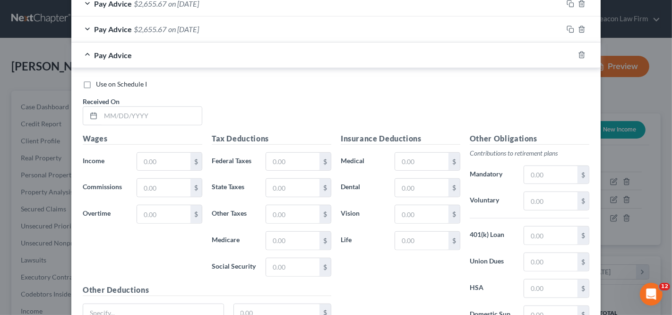
scroll to position [567, 0]
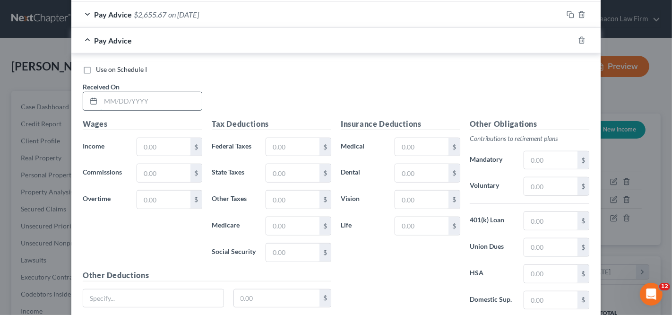
click at [134, 95] on input "text" at bounding box center [151, 101] width 101 height 18
type input "09/12/2025"
click at [156, 145] on input "text" at bounding box center [163, 147] width 53 height 18
click at [578, 40] on icon "button" at bounding box center [582, 40] width 8 height 8
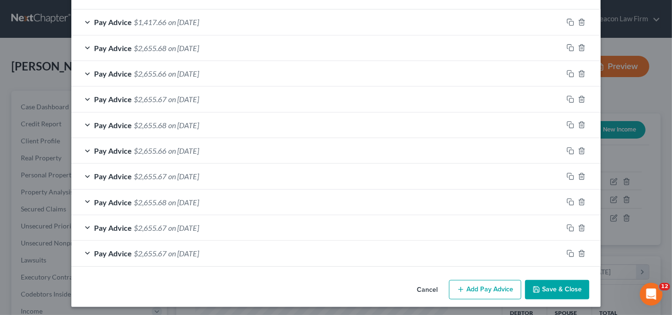
click at [564, 246] on div at bounding box center [582, 253] width 38 height 15
click at [567, 249] on icon "button" at bounding box center [571, 253] width 8 height 8
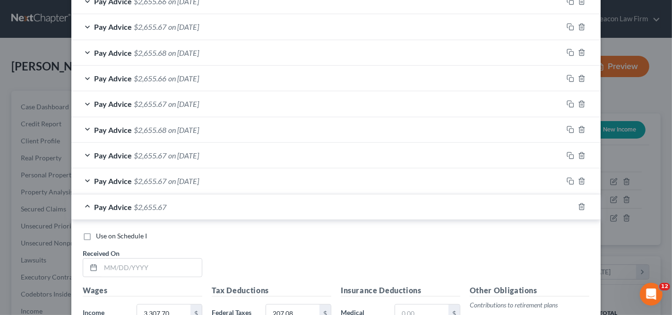
scroll to position [517, 0]
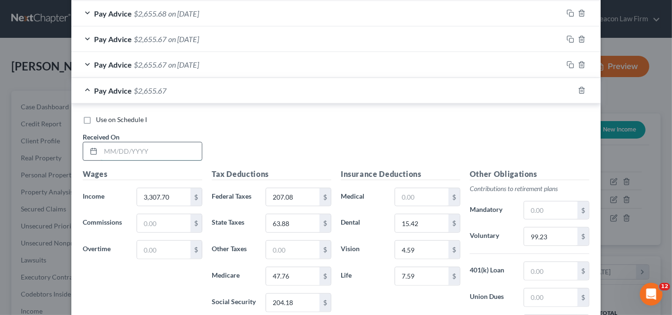
click at [166, 149] on input "text" at bounding box center [151, 151] width 101 height 18
type input "09/12/2025"
click at [306, 267] on input "47.76" at bounding box center [292, 276] width 53 height 18
click at [305, 267] on input "47.76" at bounding box center [292, 276] width 53 height 18
click at [304, 268] on input "47.76" at bounding box center [292, 276] width 53 height 18
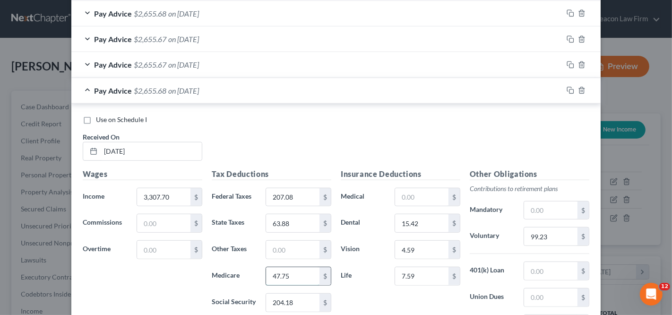
type input "47.75"
click at [305, 283] on input "204.18" at bounding box center [292, 302] width 53 height 18
type input "204.19"
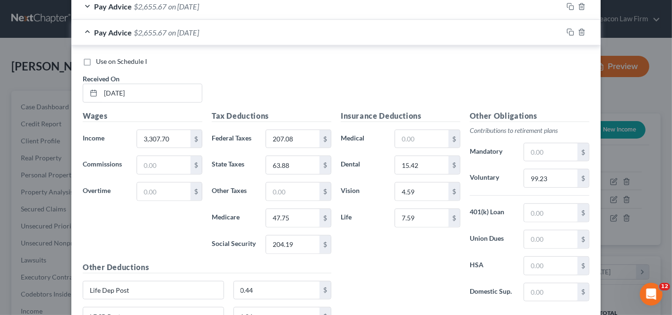
scroll to position [570, 0]
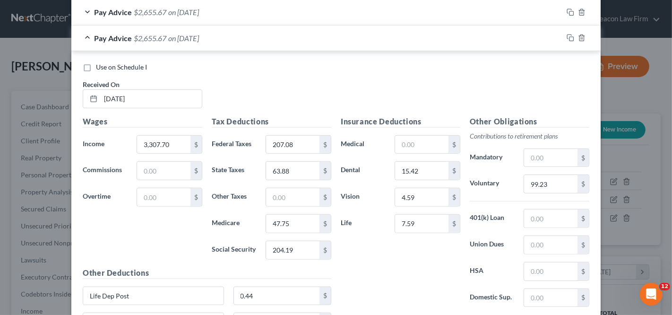
click at [250, 40] on div "Pay Advice $2,655.67 on 09/12/2025" at bounding box center [316, 38] width 491 height 25
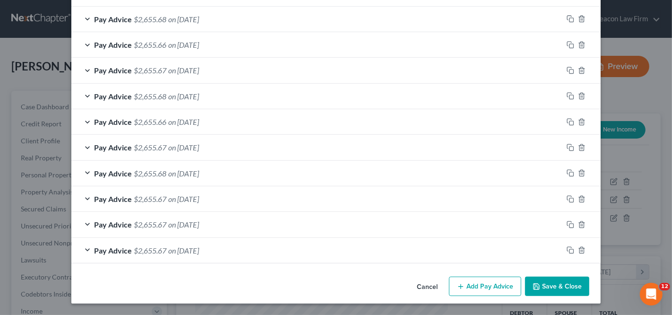
scroll to position [354, 0]
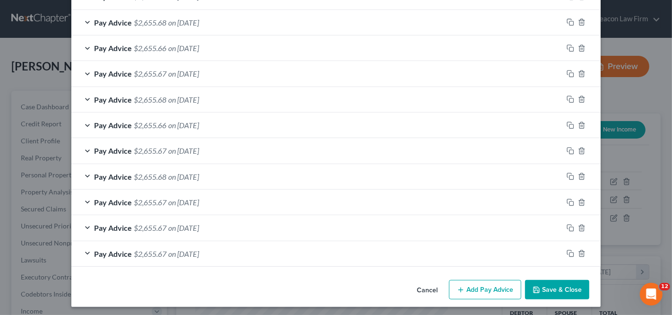
click at [487, 283] on button "Add Pay Advice" at bounding box center [485, 290] width 72 height 20
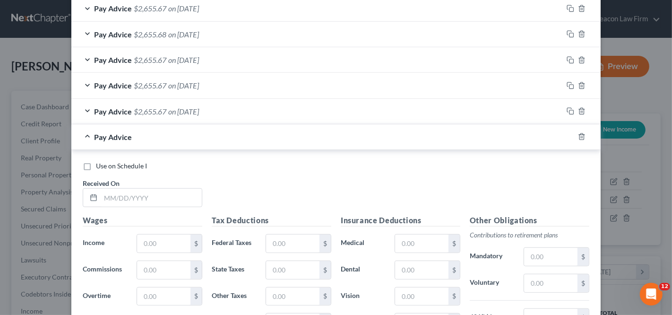
scroll to position [521, 0]
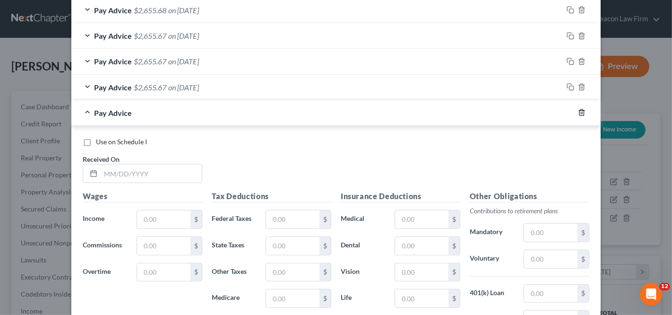
click at [579, 112] on icon "button" at bounding box center [581, 113] width 4 height 6
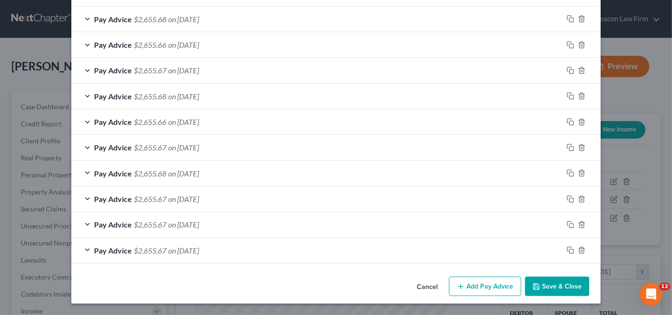
scroll to position [354, 0]
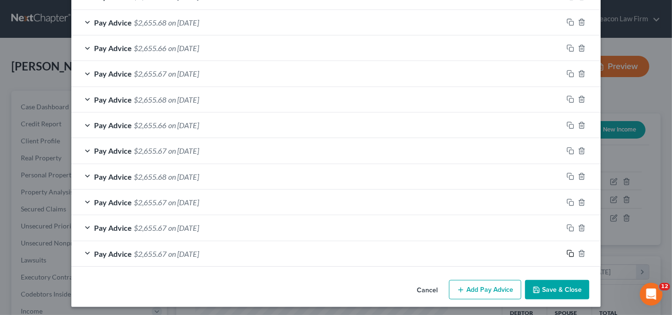
click at [568, 251] on icon "button" at bounding box center [571, 253] width 8 height 8
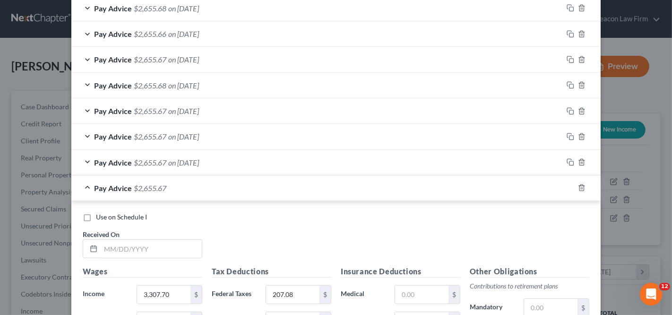
scroll to position [570, 0]
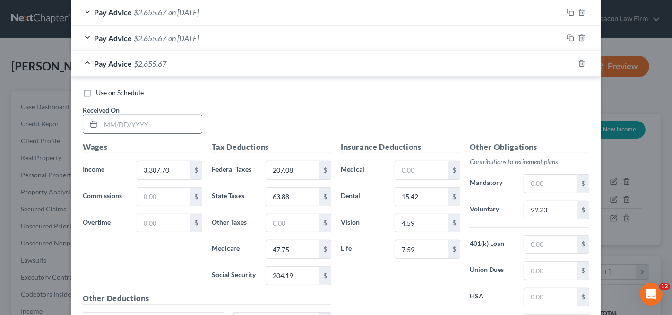
drag, startPoint x: 138, startPoint y: 134, endPoint x: 141, endPoint y: 117, distance: 17.3
click at [138, 134] on div "Use on Schedule I Received On *" at bounding box center [336, 114] width 516 height 53
click at [140, 118] on input "text" at bounding box center [151, 124] width 101 height 18
type input "09/26/2025"
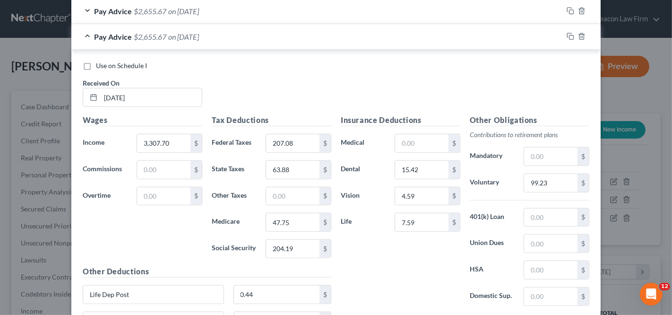
click at [366, 36] on div "Pay Advice $2,655.67 on 09/26/2025" at bounding box center [316, 36] width 491 height 25
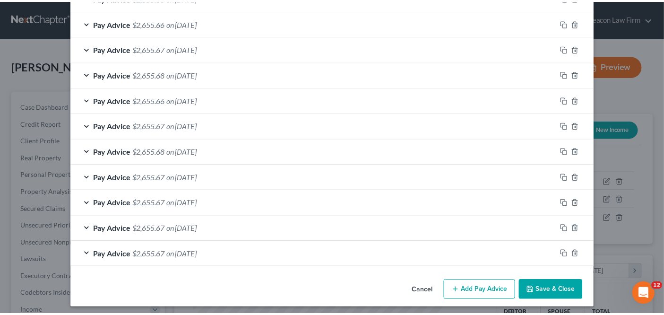
scroll to position [379, 0]
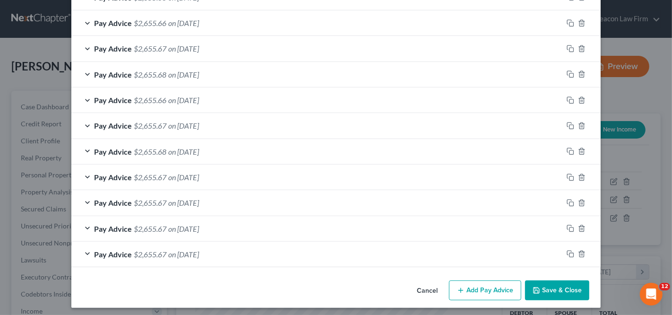
click at [578, 283] on button "Save & Close" at bounding box center [557, 290] width 64 height 20
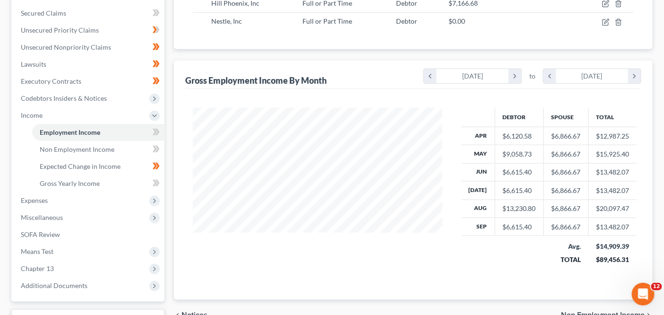
scroll to position [202, 0]
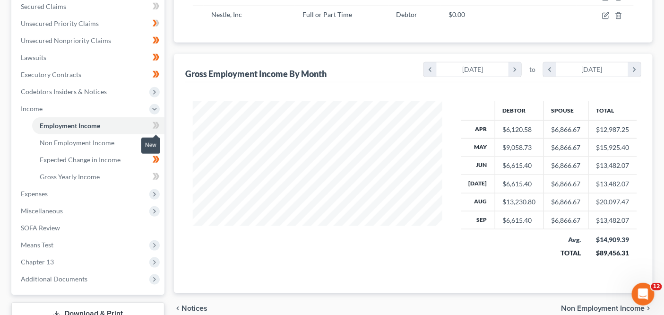
click at [154, 122] on icon at bounding box center [155, 125] width 4 height 7
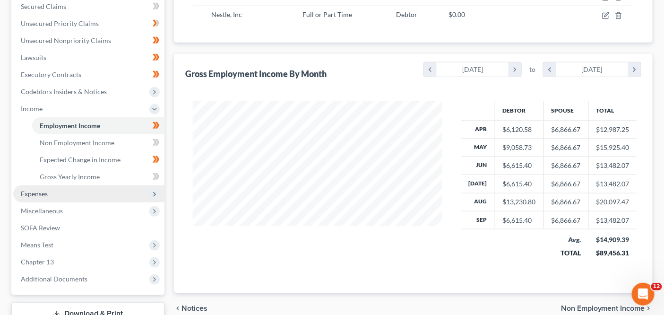
click at [115, 186] on span "Expenses" at bounding box center [88, 193] width 151 height 17
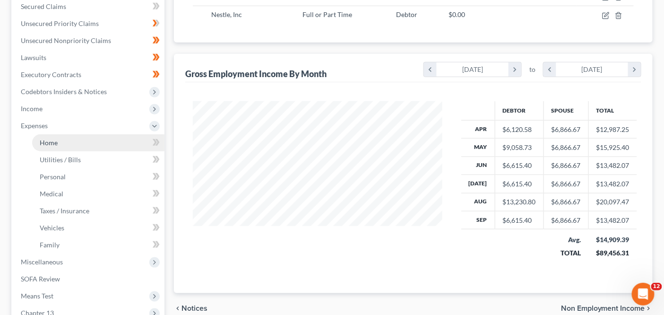
click at [116, 147] on link "Home" at bounding box center [98, 142] width 132 height 17
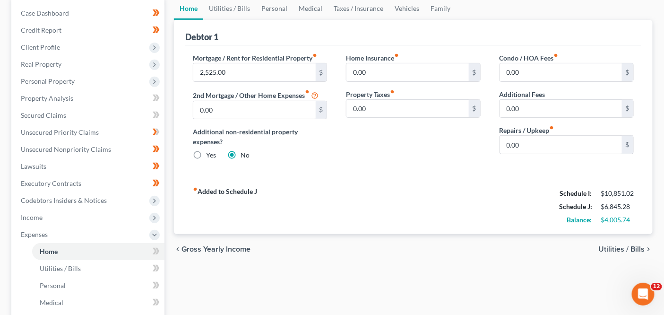
scroll to position [99, 0]
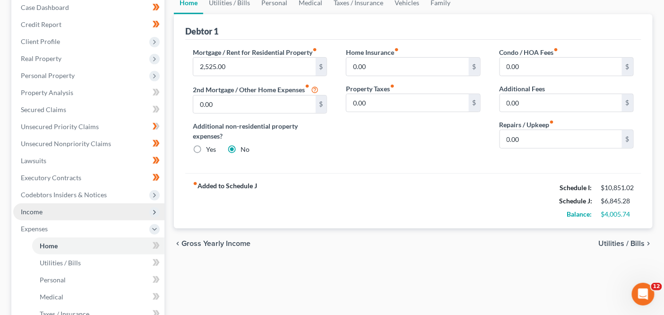
click at [124, 207] on span "Income" at bounding box center [88, 211] width 151 height 17
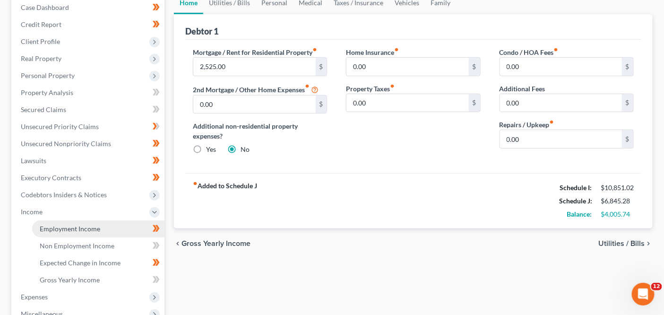
click at [112, 227] on link "Employment Income" at bounding box center [98, 228] width 132 height 17
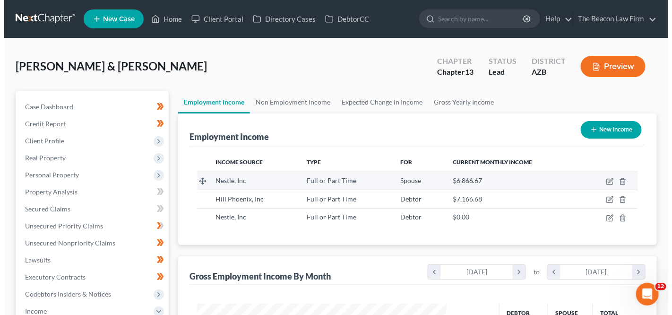
scroll to position [168, 268]
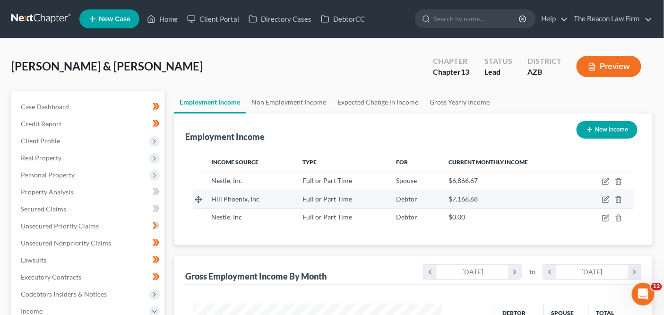
click at [603, 203] on td at bounding box center [605, 199] width 57 height 18
click at [604, 201] on icon "button" at bounding box center [606, 200] width 8 height 8
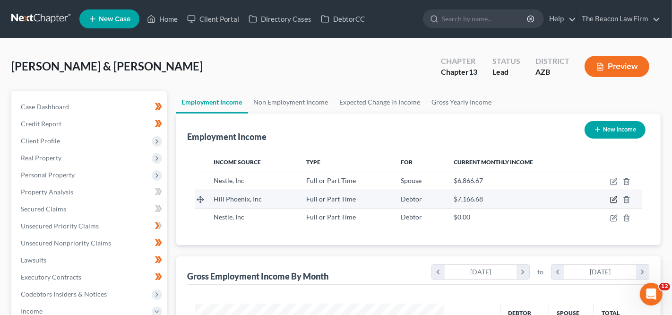
select select "0"
select select "3"
select select "2"
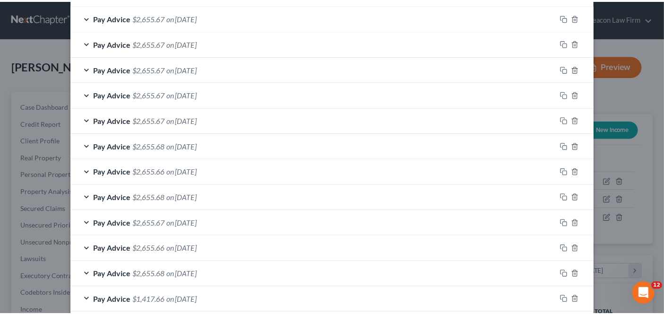
scroll to position [379, 0]
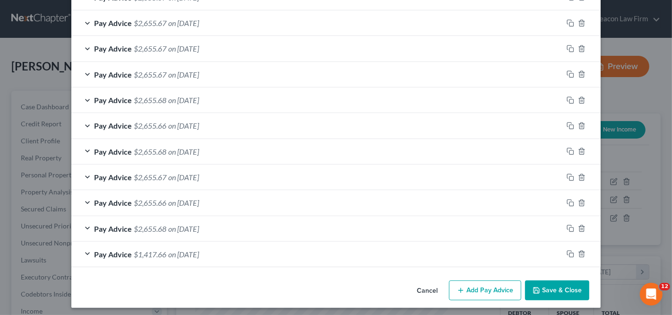
click at [537, 283] on button "Save & Close" at bounding box center [557, 290] width 64 height 20
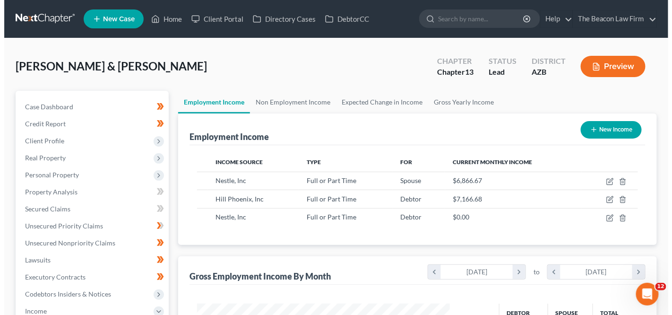
scroll to position [472352, 472251]
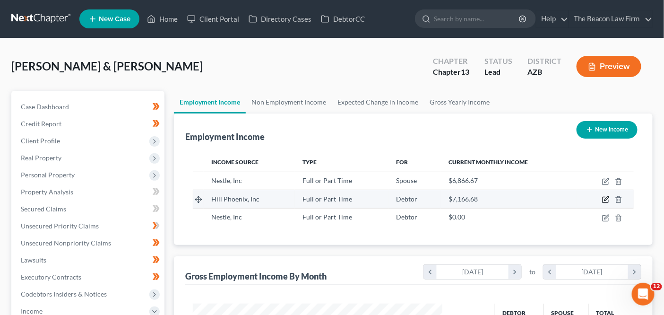
click at [604, 198] on icon "button" at bounding box center [606, 200] width 8 height 8
select select "0"
select select "3"
select select "2"
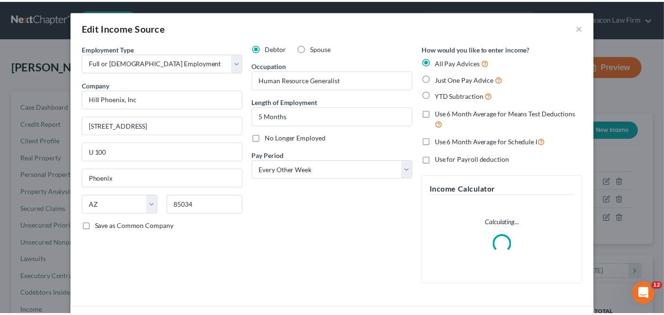
scroll to position [168, 272]
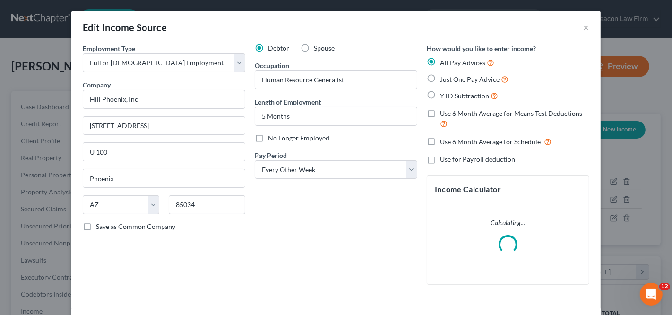
click at [604, 196] on div "Edit Income Source × Employment Type * Select Full or Part Time Employment Self…" at bounding box center [336, 157] width 672 height 315
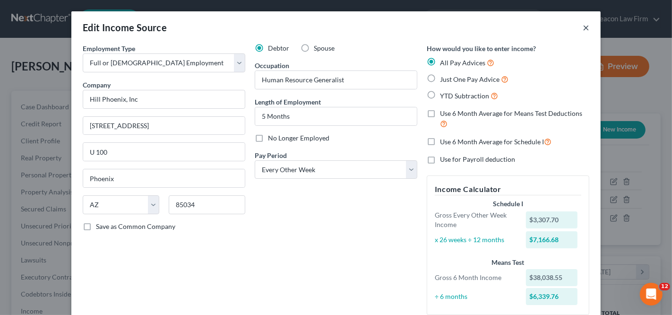
click at [583, 31] on button "×" at bounding box center [586, 27] width 7 height 11
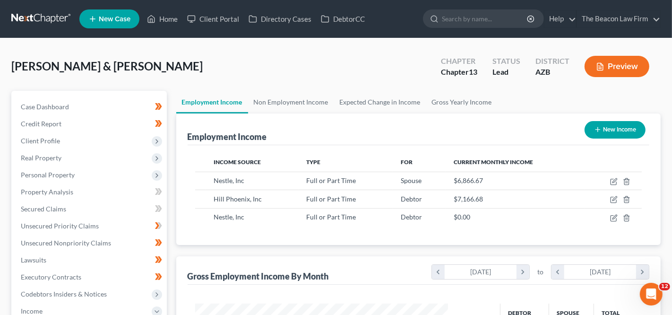
scroll to position [472352, 472251]
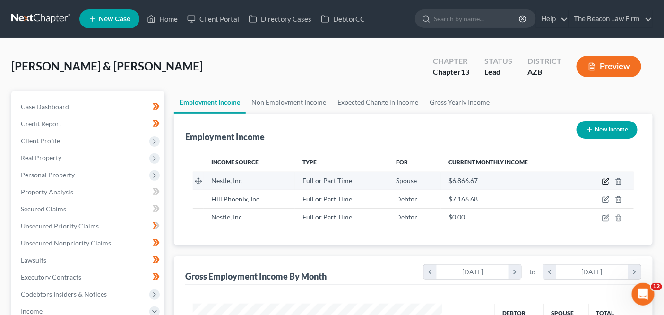
click at [604, 180] on icon "button" at bounding box center [606, 182] width 8 height 8
select select "0"
select select "3"
select select "2"
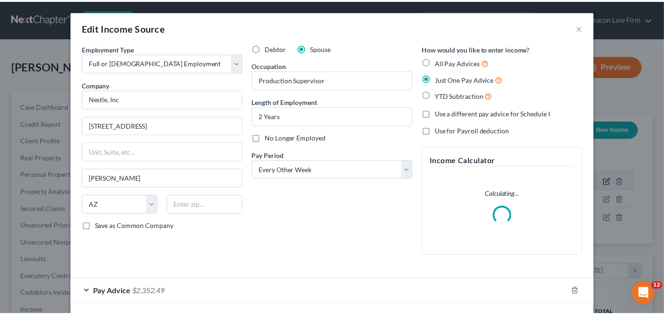
scroll to position [168, 272]
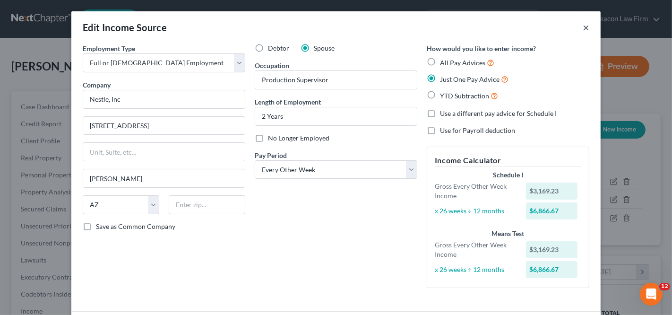
click at [583, 25] on button "×" at bounding box center [586, 27] width 7 height 11
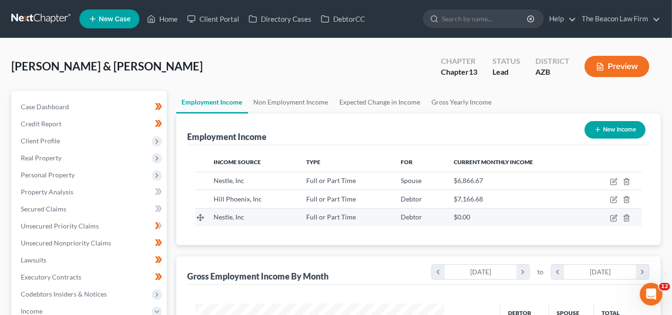
scroll to position [472352, 472251]
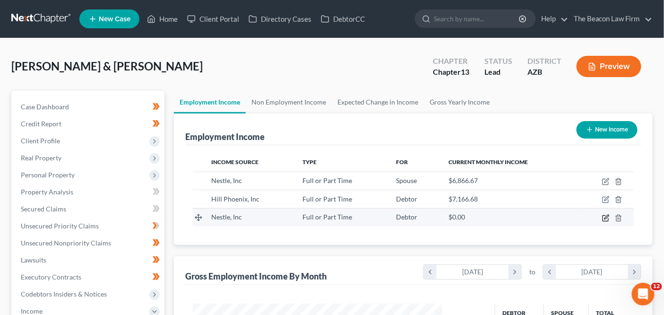
click at [604, 219] on icon "button" at bounding box center [605, 218] width 6 height 6
select select "0"
select select "3"
select select "2"
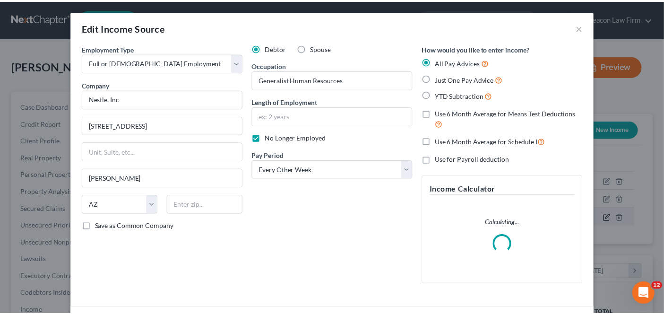
scroll to position [0, 0]
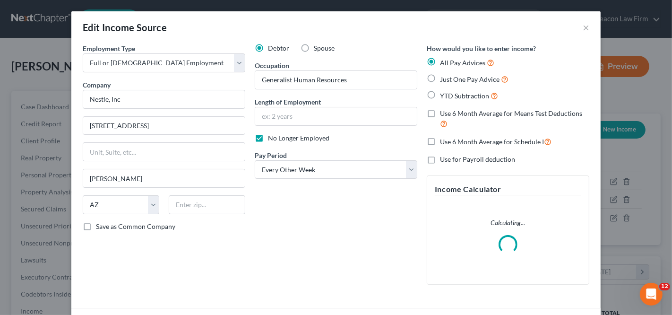
click at [604, 194] on div "Edit Income Source × Employment Type * Select Full or Part Time Employment Self…" at bounding box center [336, 157] width 672 height 315
click at [585, 27] on button "×" at bounding box center [586, 27] width 7 height 11
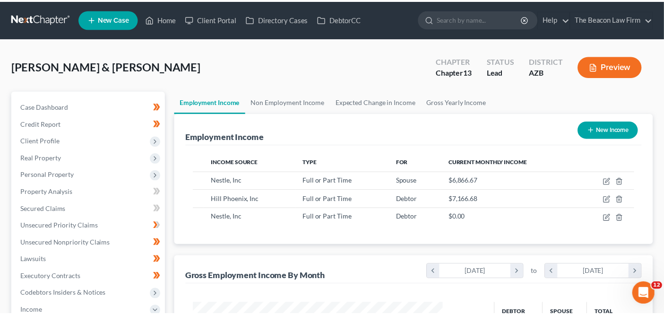
scroll to position [472352, 472251]
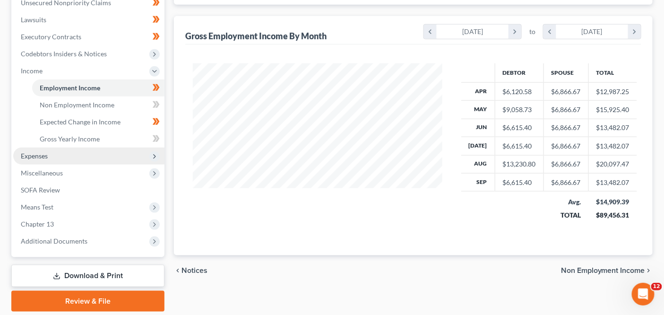
click at [128, 157] on span "Expenses" at bounding box center [88, 155] width 151 height 17
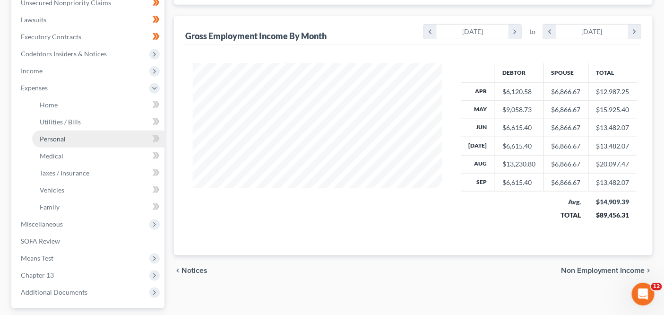
click at [124, 144] on link "Personal" at bounding box center [98, 138] width 132 height 17
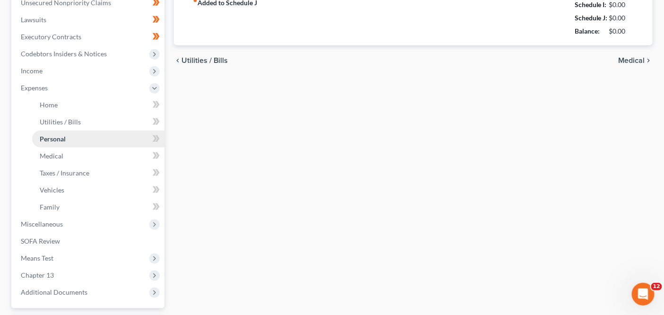
type input "700.00"
type input "100.00"
type input "80.00"
type input "0.00"
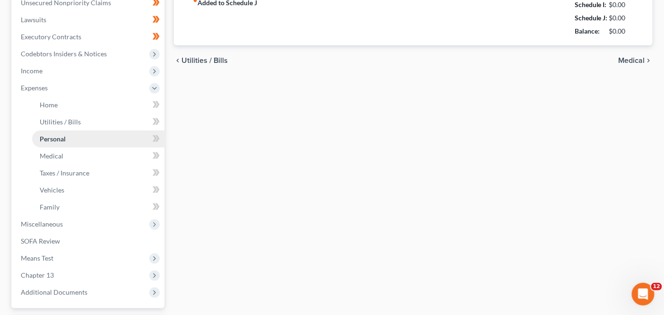
type input "0.00"
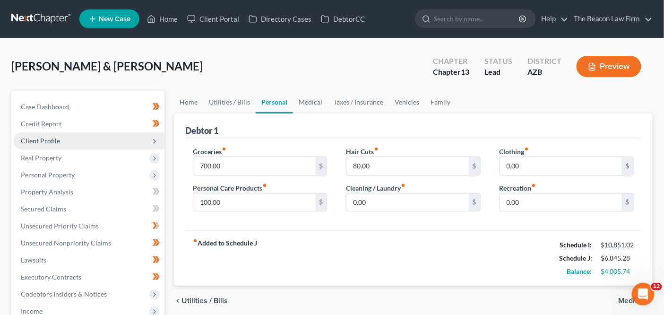
click at [96, 143] on span "Client Profile" at bounding box center [88, 140] width 151 height 17
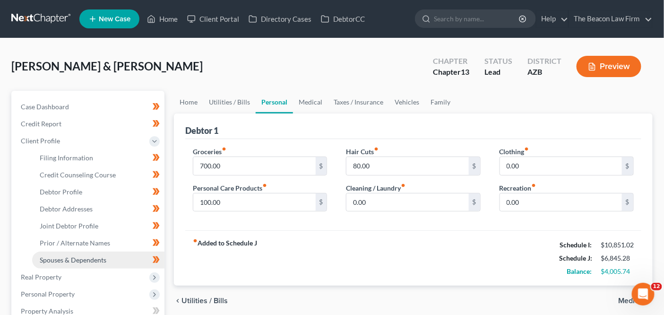
click at [93, 260] on span "Spouses & Dependents" at bounding box center [73, 260] width 67 height 8
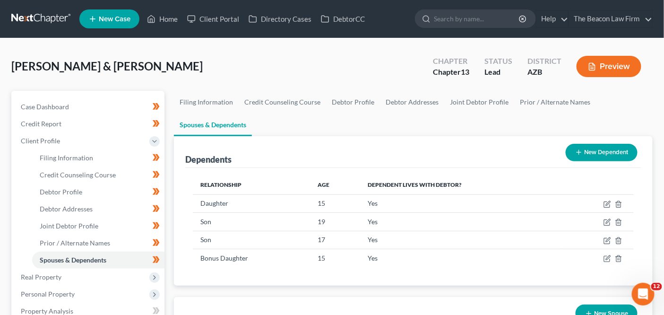
scroll to position [304, 0]
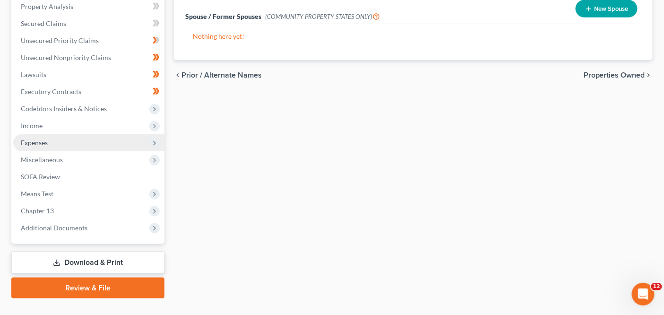
click at [90, 146] on span "Expenses" at bounding box center [88, 142] width 151 height 17
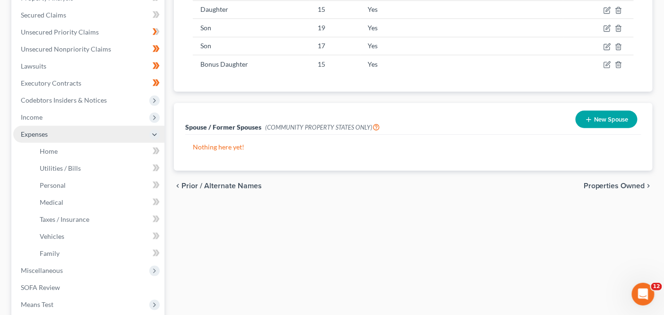
scroll to position [185, 0]
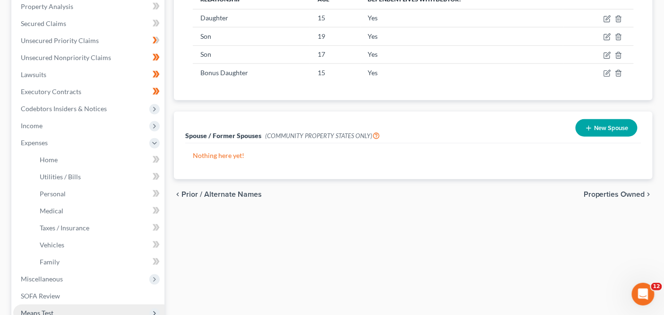
click at [65, 283] on span "Means Test" at bounding box center [88, 312] width 151 height 17
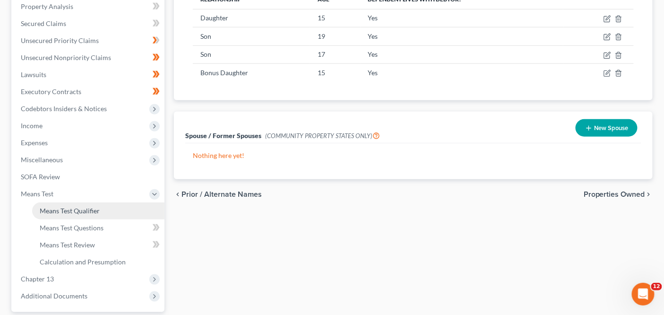
click at [87, 214] on span "Means Test Qualifier" at bounding box center [70, 210] width 60 height 8
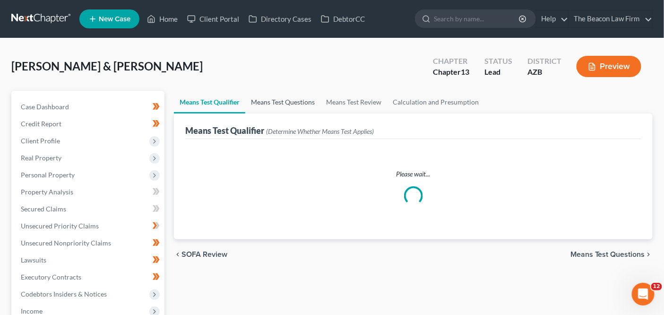
click at [266, 103] on link "Means Test Questions" at bounding box center [282, 102] width 75 height 23
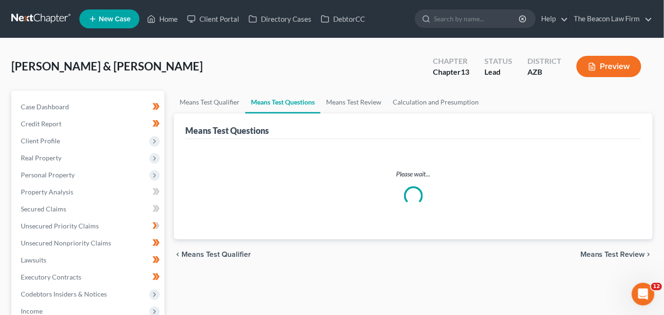
select select "1"
select select "60"
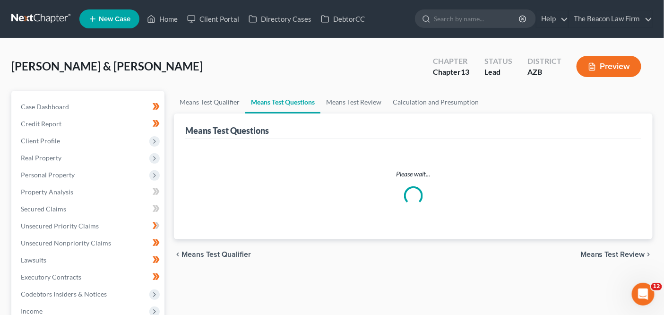
select select "60"
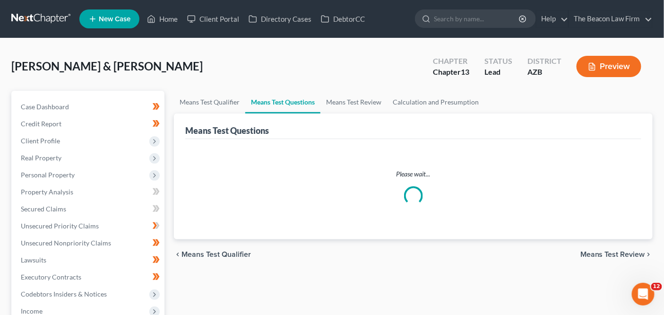
select select "60"
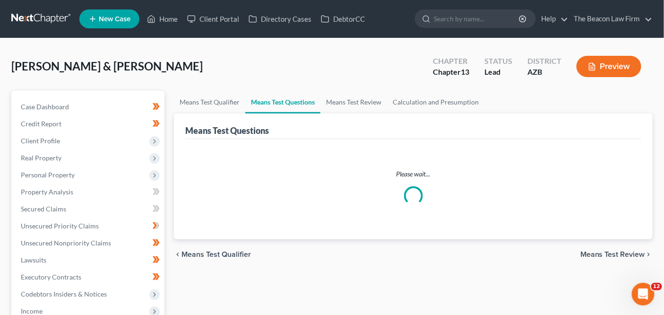
select select "60"
select select "2"
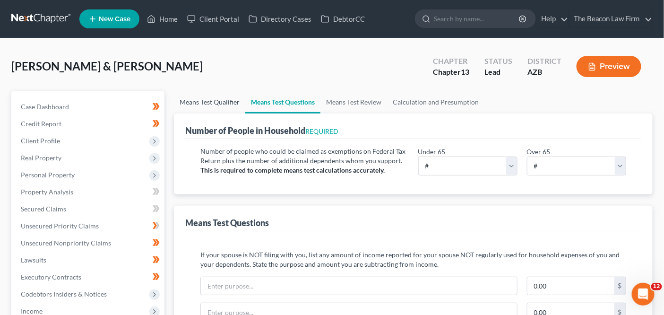
click at [229, 104] on link "Means Test Qualifier" at bounding box center [209, 102] width 71 height 23
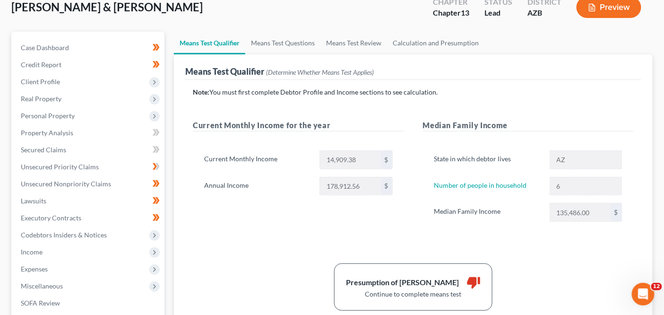
scroll to position [56, 0]
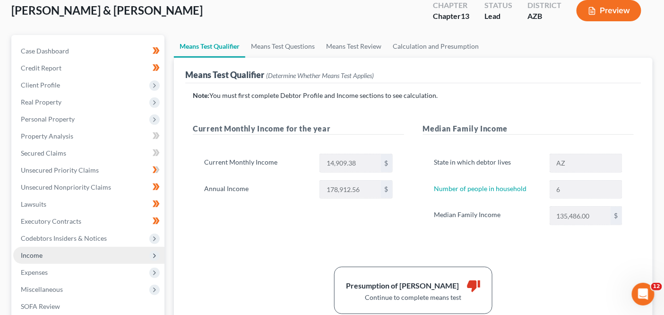
click at [112, 252] on span "Income" at bounding box center [88, 255] width 151 height 17
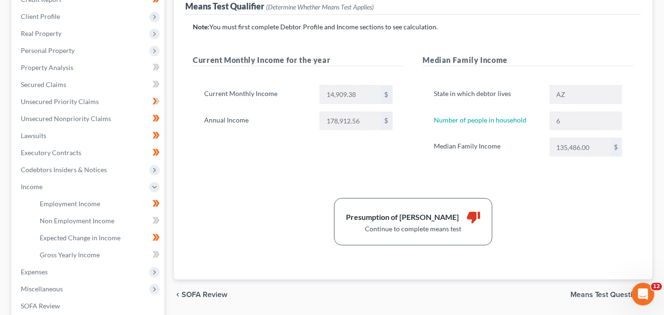
scroll to position [129, 0]
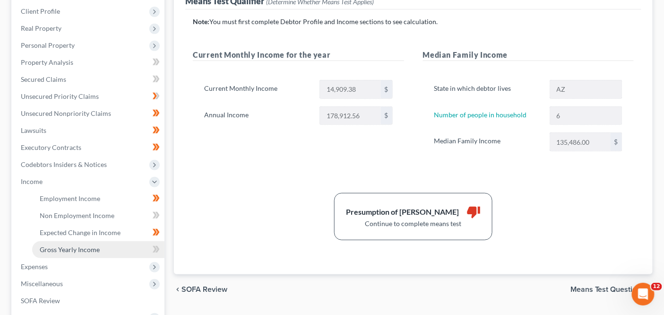
click at [110, 257] on link "Gross Yearly Income" at bounding box center [98, 249] width 132 height 17
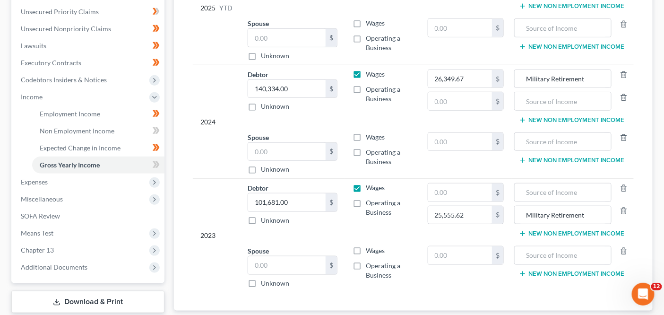
scroll to position [234, 0]
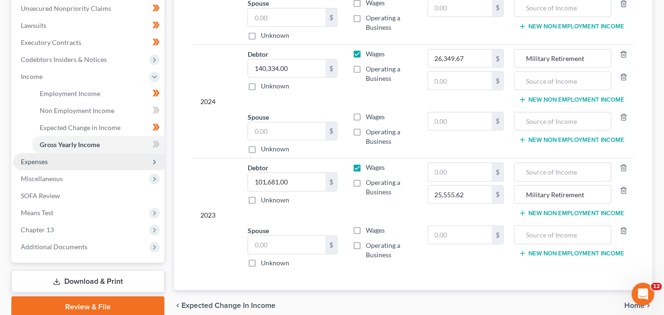
click at [100, 160] on span "Expenses" at bounding box center [88, 161] width 151 height 17
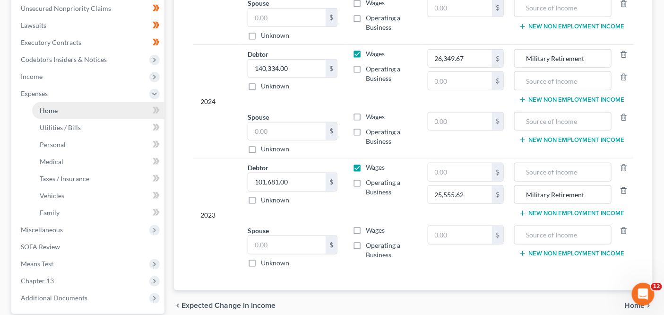
click at [106, 114] on link "Home" at bounding box center [98, 110] width 132 height 17
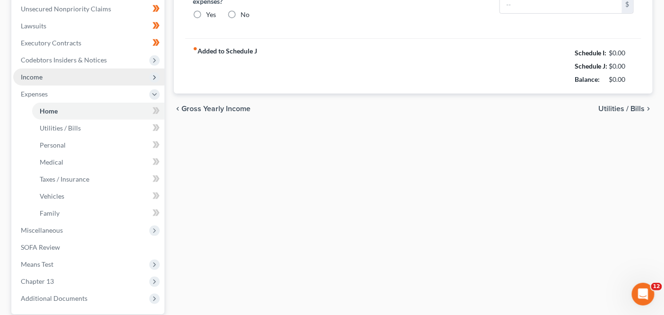
type input "2,525.00"
type input "0.00"
radio input "true"
type input "0.00"
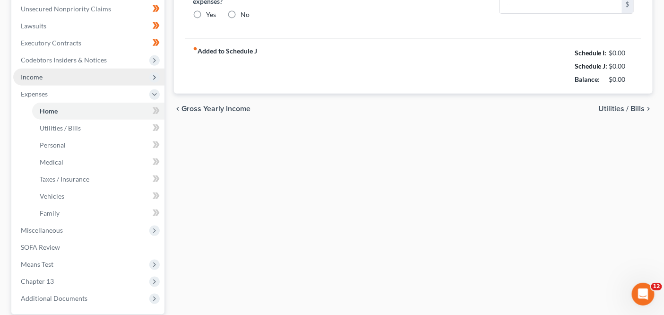
type input "0.00"
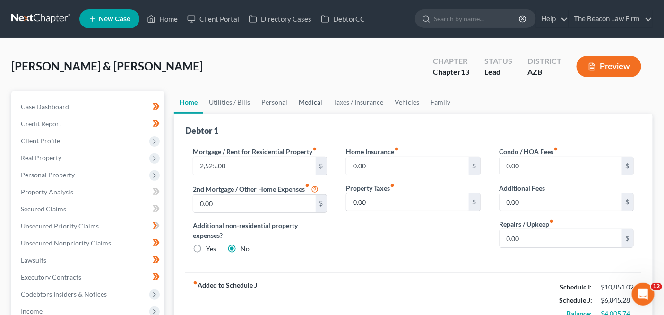
click at [311, 102] on link "Medical" at bounding box center [310, 102] width 35 height 23
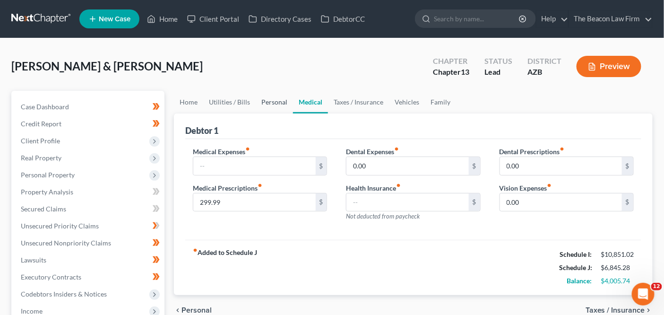
click at [271, 102] on link "Personal" at bounding box center [274, 102] width 37 height 23
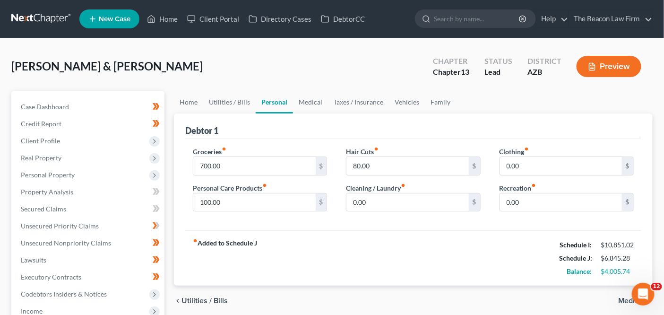
click at [254, 155] on div "Groceries fiber_manual_record 700.00 $" at bounding box center [260, 160] width 134 height 29
click at [250, 158] on input "700.00" at bounding box center [254, 166] width 122 height 18
type input "1,200"
click at [527, 203] on input "0.00" at bounding box center [561, 202] width 122 height 18
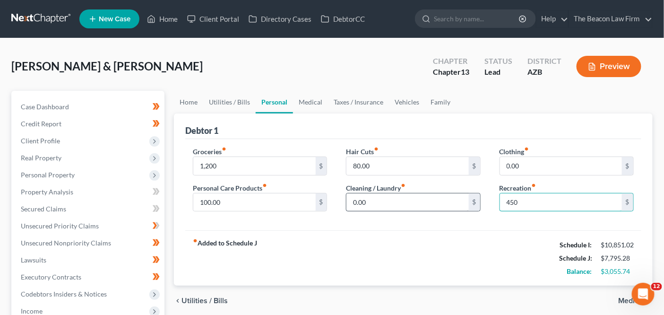
type input "450"
click at [436, 199] on input "0.00" at bounding box center [407, 202] width 122 height 18
click at [290, 190] on div "Personal Care Products fiber_manual_record 100.00 $" at bounding box center [260, 197] width 134 height 29
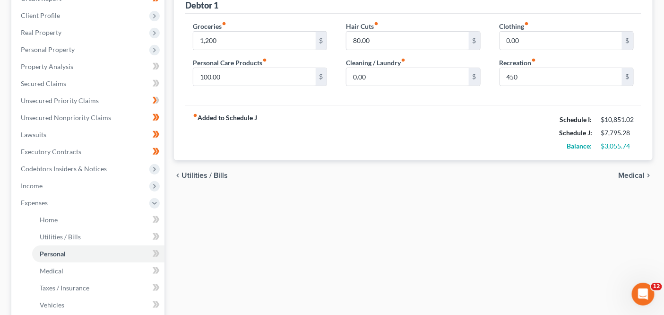
scroll to position [150, 0]
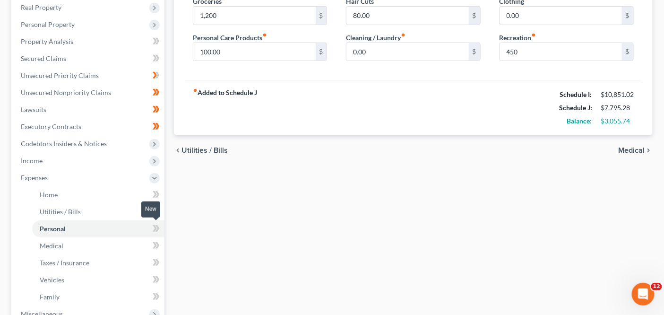
click at [157, 227] on icon at bounding box center [157, 228] width 4 height 7
click at [96, 45] on link "Property Analysis" at bounding box center [88, 41] width 151 height 17
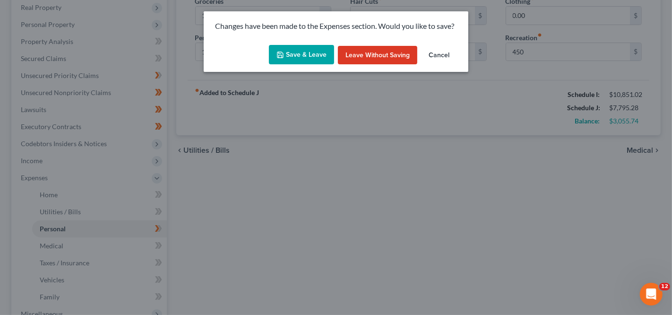
click at [286, 55] on button "Save & Leave" at bounding box center [301, 55] width 65 height 20
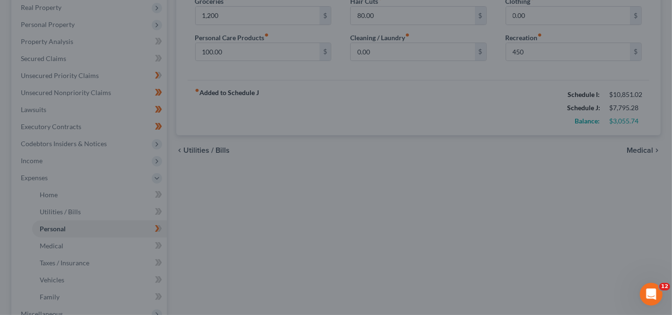
type input "1,200.00"
type input "450.00"
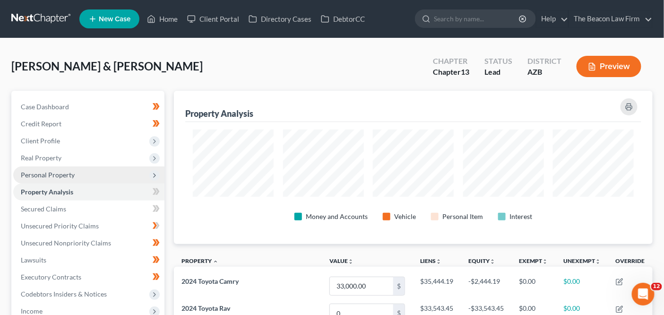
scroll to position [472366, 472040]
click at [99, 176] on span "Personal Property" at bounding box center [88, 174] width 151 height 17
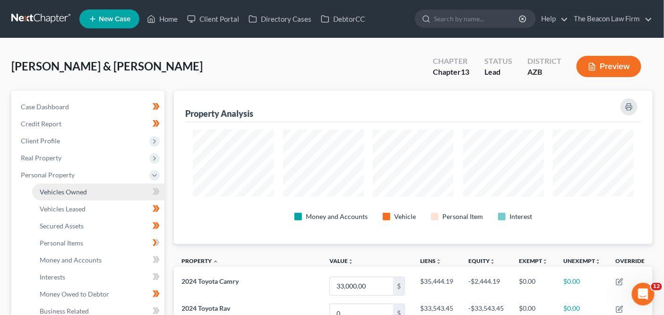
click at [94, 195] on link "Vehicles Owned" at bounding box center [98, 191] width 132 height 17
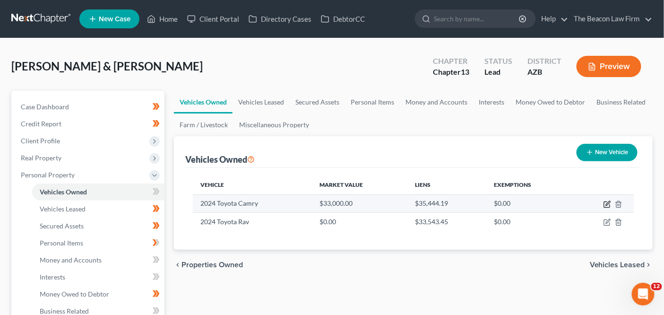
click at [604, 205] on icon "button" at bounding box center [607, 204] width 8 height 8
select select "0"
select select "2"
select select "0"
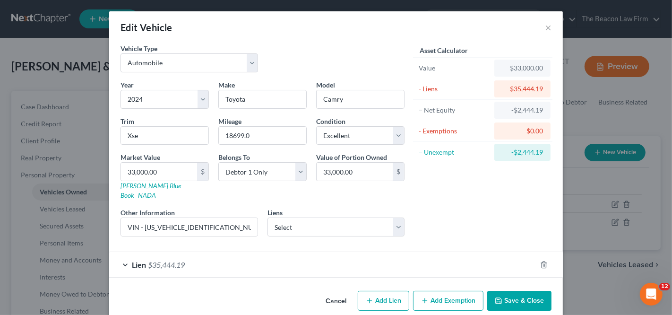
click at [598, 208] on div "Edit Vehicle × Vehicle Type Select Automobile Truck Trailer Watercraft Aircraft…" at bounding box center [336, 157] width 672 height 315
click at [341, 283] on button "Cancel" at bounding box center [336, 301] width 36 height 19
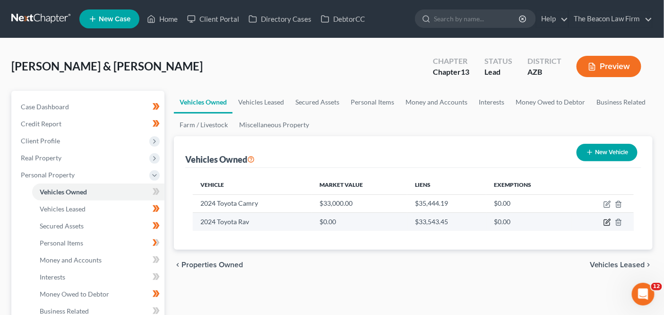
click at [604, 221] on icon "button" at bounding box center [607, 223] width 6 height 6
select select "0"
select select "2"
select select "0"
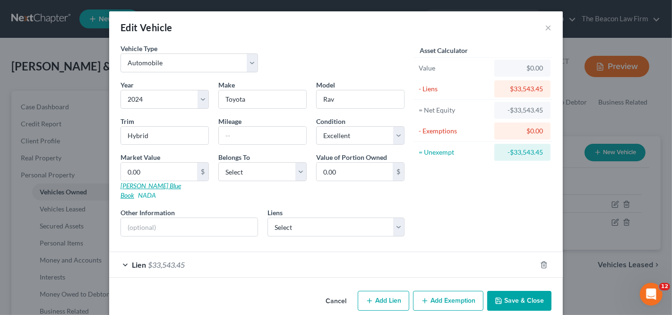
click at [147, 185] on link "Kelly Blue Book" at bounding box center [150, 189] width 60 height 17
click at [236, 141] on input "text" at bounding box center [262, 136] width 87 height 18
paste input "20809"
type input "20809"
click at [189, 218] on input "text" at bounding box center [189, 227] width 137 height 18
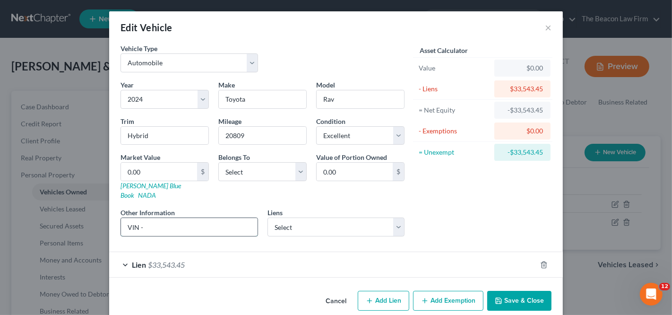
paste input "JTMRWRFV6RD230421"
type input "VIN - JTMRWRFV6RD230421"
click at [237, 132] on input "20809" at bounding box center [262, 136] width 87 height 18
click at [170, 178] on input "0.00" at bounding box center [159, 172] width 76 height 18
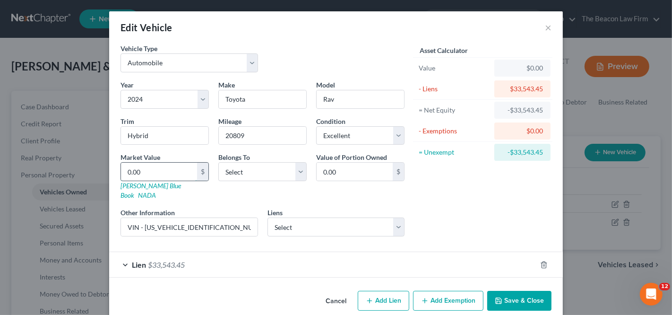
type input "3"
type input "3.00"
type input "32"
type input "32.00"
type input "328"
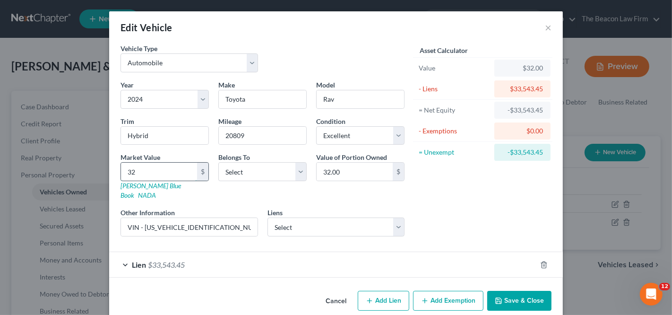
type input "328.00"
type input "3280"
type input "3,280.00"
type input "32,800"
type input "32,800.00"
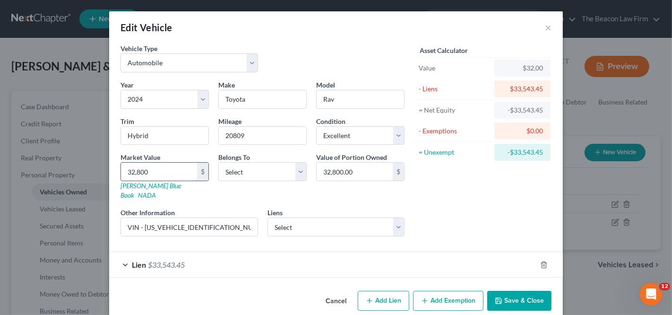
type input "32,8000"
type input "328,000.00"
type input "328,00"
type input "32,800.00"
type input "32,800"
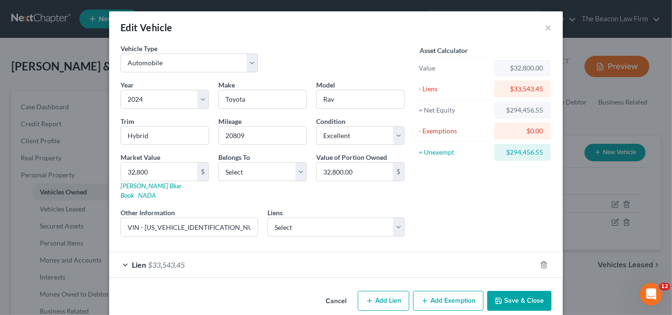
scroll to position [2, 0]
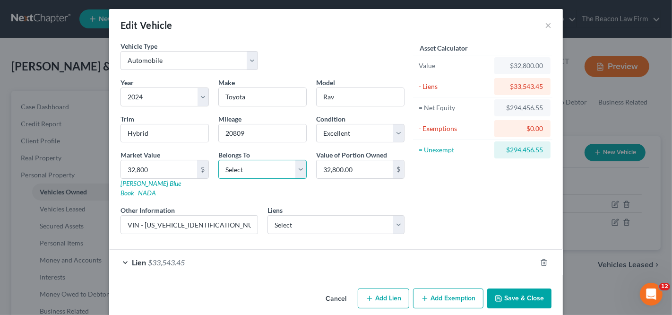
click at [218, 171] on select "Select Debtor 1 Only Debtor 2 Only Debtor 1 And Debtor 2 Only At Least One Of T…" at bounding box center [262, 169] width 88 height 19
select select "1"
click at [493, 283] on button "Save & Close" at bounding box center [519, 298] width 64 height 20
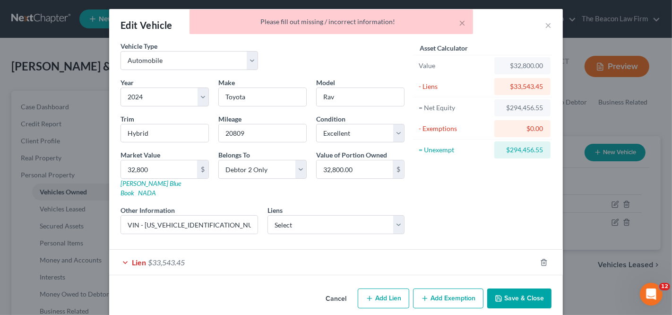
click at [464, 249] on div "Lien $33,543.45" at bounding box center [322, 261] width 427 height 25
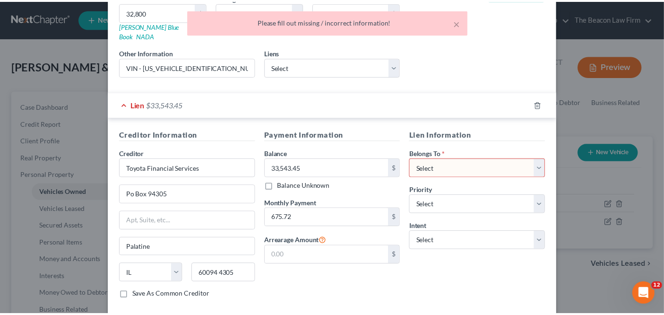
scroll to position [197, 0]
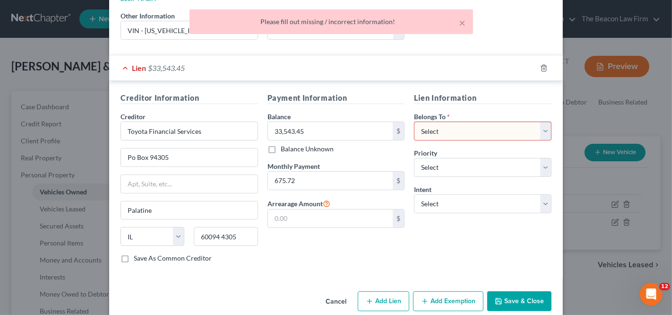
click at [469, 123] on select "Select Debtor 1 Only Debtor 2 Only Debtor 1 And Debtor 2 Only At Least One Of T…" at bounding box center [483, 130] width 138 height 19
select select "1"
click at [502, 283] on button "Save & Close" at bounding box center [519, 301] width 64 height 20
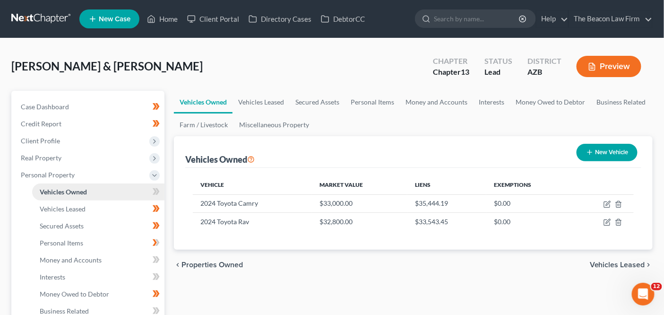
click at [146, 191] on link "Vehicles Owned" at bounding box center [98, 191] width 132 height 17
click at [146, 192] on link "Vehicles Owned" at bounding box center [98, 191] width 132 height 17
click at [157, 191] on icon at bounding box center [157, 191] width 4 height 7
click at [130, 276] on link "Interests" at bounding box center [98, 276] width 132 height 17
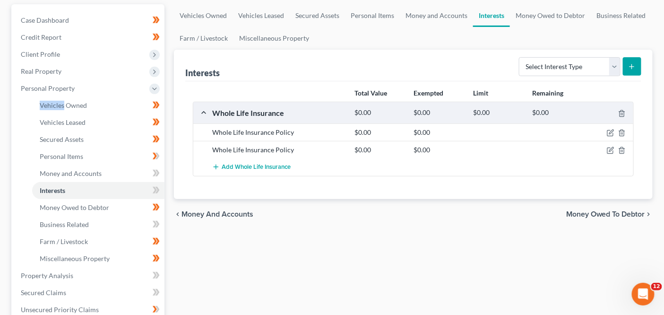
scroll to position [180, 0]
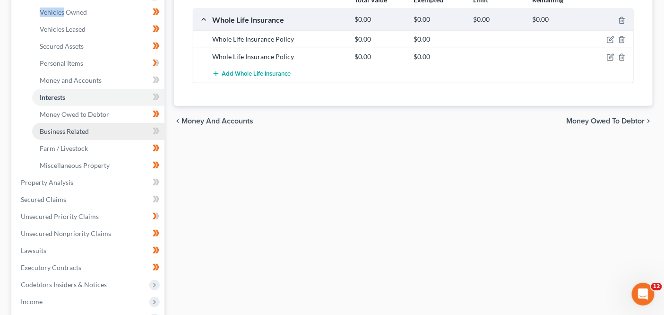
click at [91, 136] on link "Business Related" at bounding box center [98, 131] width 132 height 17
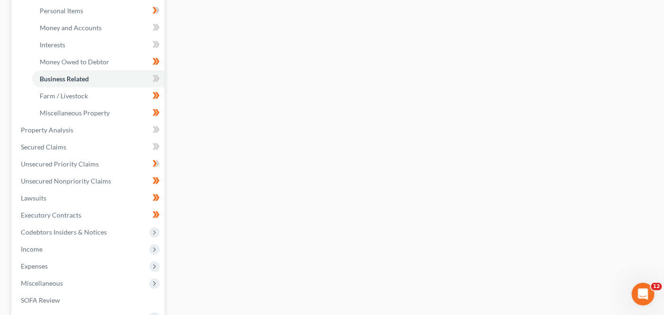
scroll to position [234, 0]
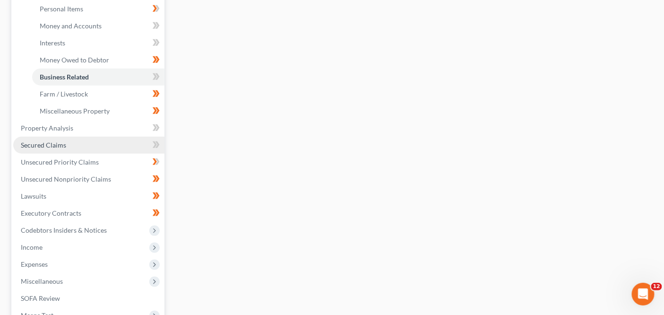
click at [111, 148] on link "Secured Claims" at bounding box center [88, 145] width 151 height 17
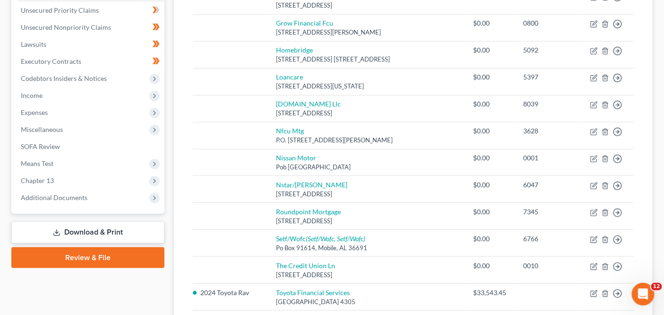
scroll to position [216, 0]
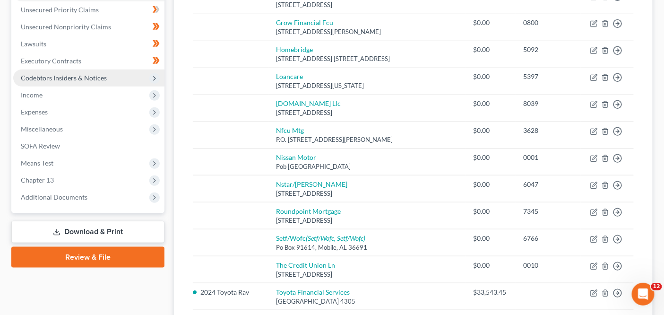
click at [80, 82] on span "Codebtors Insiders & Notices" at bounding box center [88, 77] width 151 height 17
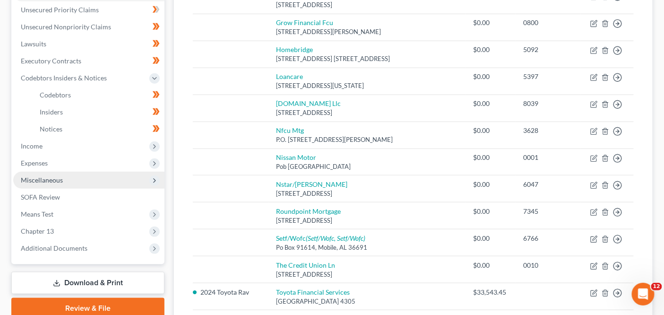
click at [78, 182] on span "Miscellaneous" at bounding box center [88, 180] width 151 height 17
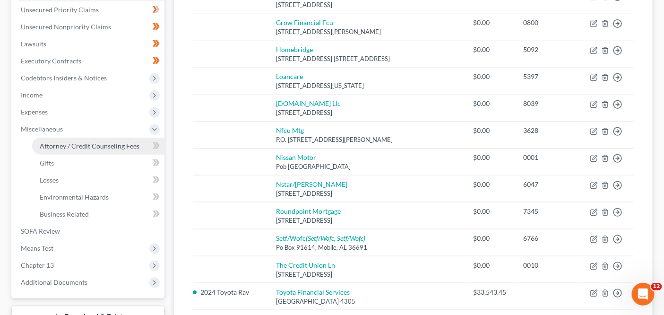
click at [86, 145] on span "Attorney / Credit Counseling Fees" at bounding box center [90, 146] width 100 height 8
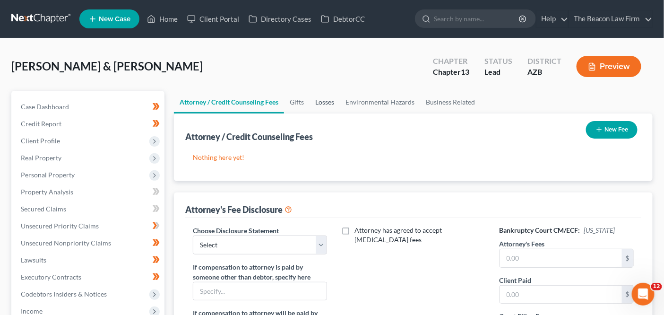
click at [332, 102] on link "Losses" at bounding box center [325, 102] width 30 height 23
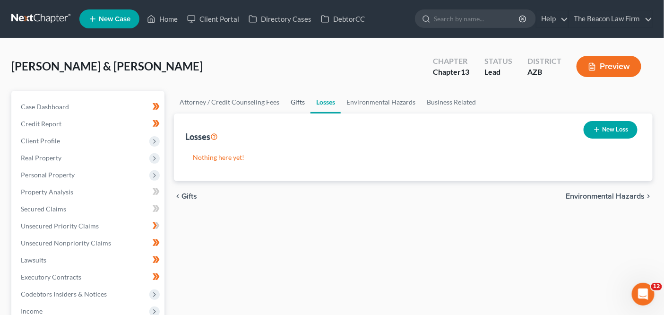
click at [293, 103] on link "Gifts" at bounding box center [298, 102] width 26 height 23
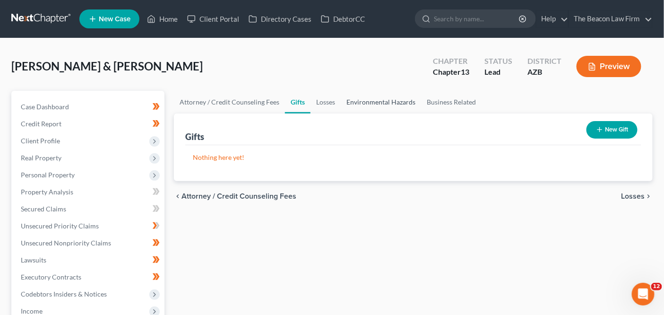
click at [400, 105] on link "Environmental Hazards" at bounding box center [381, 102] width 80 height 23
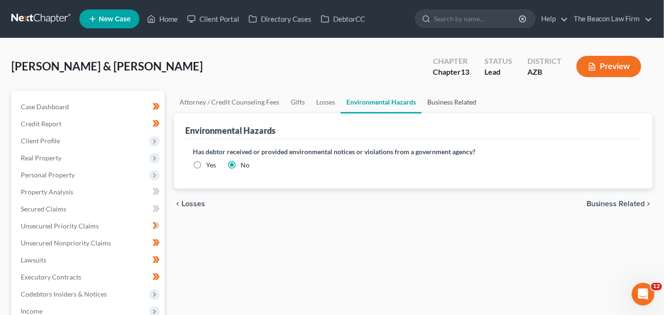
click at [445, 104] on link "Business Related" at bounding box center [451, 102] width 60 height 23
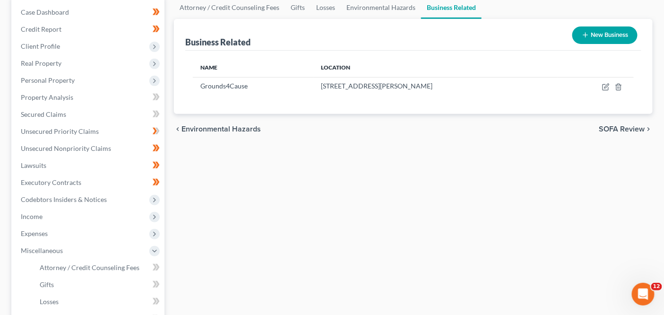
scroll to position [187, 0]
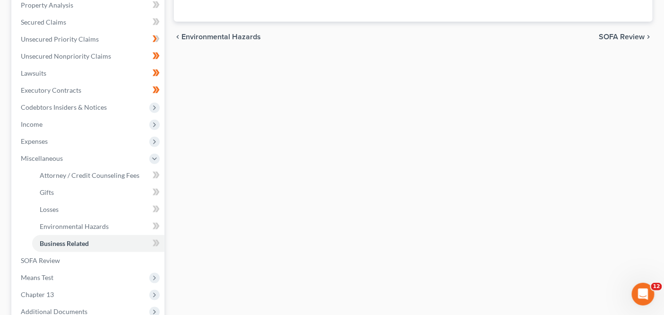
click at [156, 189] on icon at bounding box center [157, 192] width 4 height 7
drag, startPoint x: 156, startPoint y: 188, endPoint x: 154, endPoint y: 199, distance: 12.0
click at [155, 189] on icon at bounding box center [157, 192] width 4 height 7
click at [152, 209] on span at bounding box center [156, 210] width 17 height 14
click at [152, 208] on span at bounding box center [156, 210] width 17 height 14
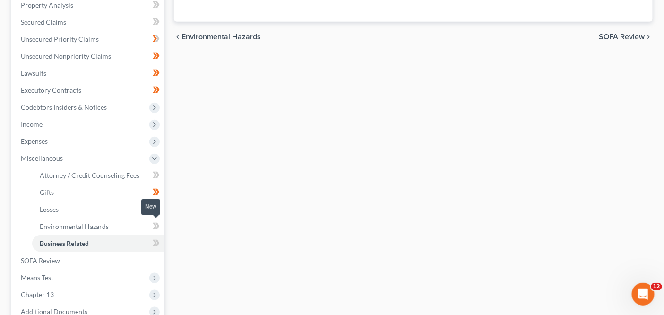
click at [152, 221] on span at bounding box center [156, 227] width 17 height 14
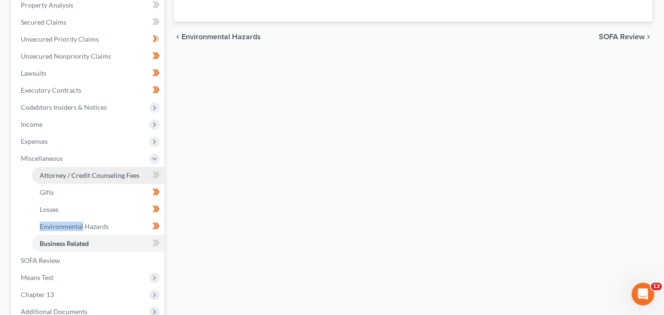
click at [138, 175] on span "Attorney / Credit Counseling Fees" at bounding box center [90, 175] width 100 height 8
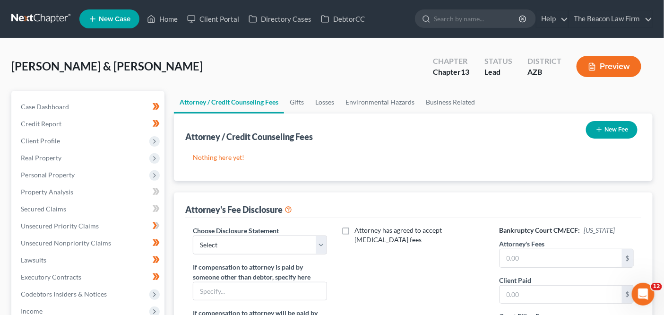
click at [604, 130] on button "New Fee" at bounding box center [612, 129] width 52 height 17
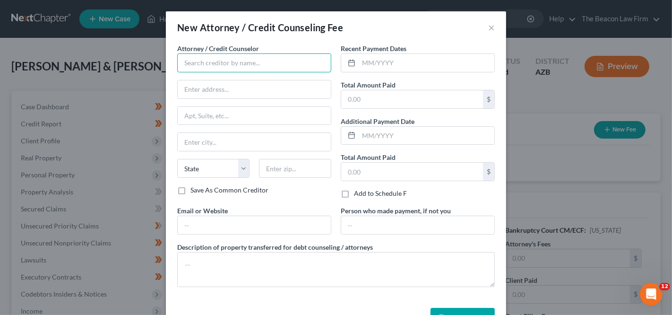
click at [225, 63] on input "text" at bounding box center [254, 62] width 154 height 19
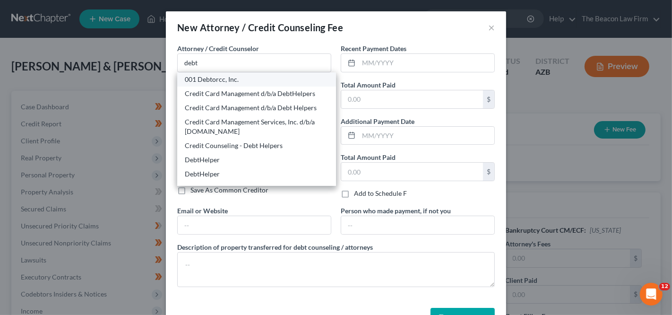
click at [223, 82] on div "001 Debtorcc, Inc." at bounding box center [257, 79] width 144 height 9
type input "001 Debtorcc, Inc."
type input "378 Summit Avenue"
type input "Jersey City"
select select "33"
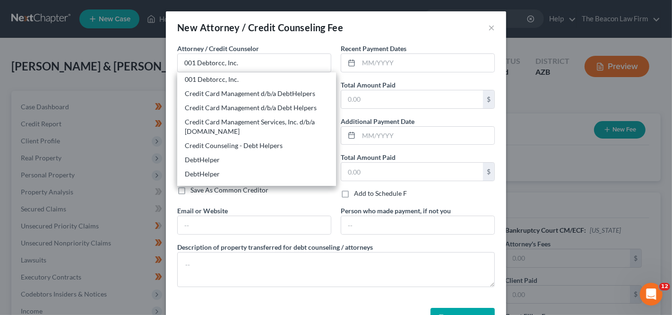
type input "07306"
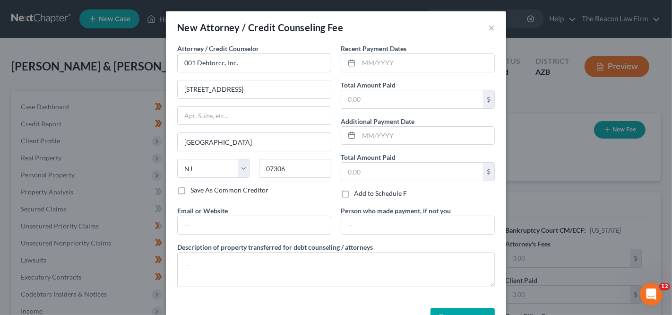
click at [387, 116] on label "Additional Payment Date" at bounding box center [378, 121] width 74 height 10
click at [388, 101] on input "text" at bounding box center [412, 99] width 142 height 18
type input "19.95"
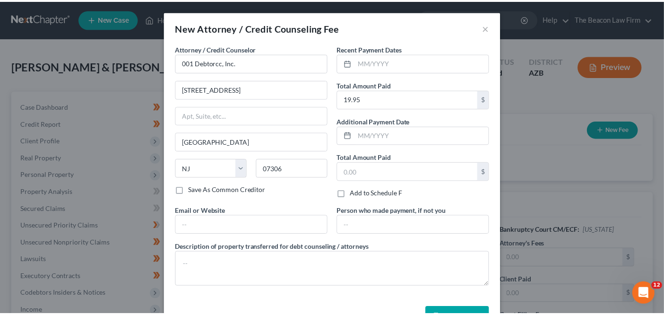
scroll to position [28, 0]
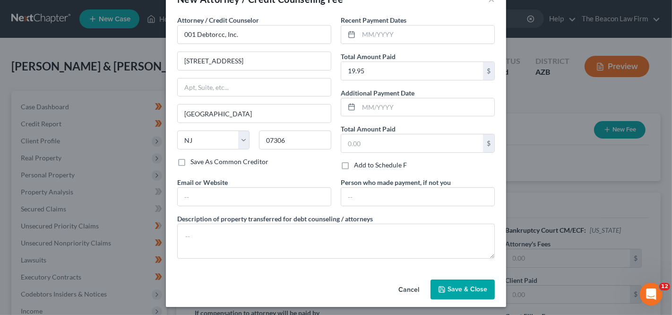
click at [456, 280] on button "Save & Close" at bounding box center [462, 289] width 64 height 20
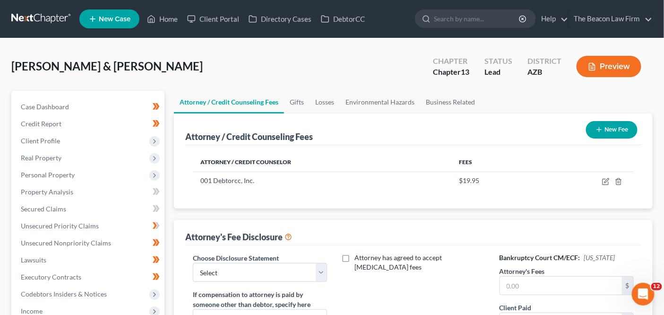
click at [604, 130] on button "New Fee" at bounding box center [612, 129] width 52 height 17
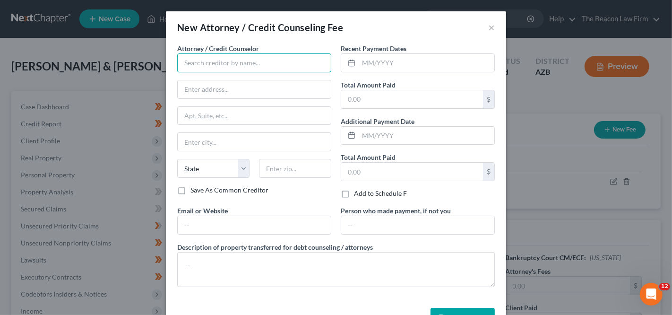
click at [301, 63] on input "text" at bounding box center [254, 62] width 154 height 19
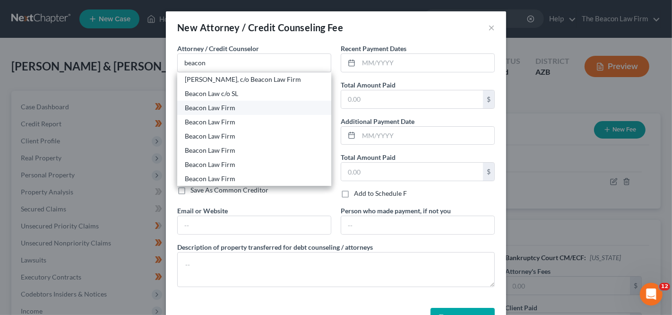
click at [252, 112] on div "Beacon Law Firm" at bounding box center [254, 107] width 139 height 9
type input "Beacon Law Firm"
type input "9295 E Stockton Blvd, Suite 20"
type input "Elk Grove"
select select "4"
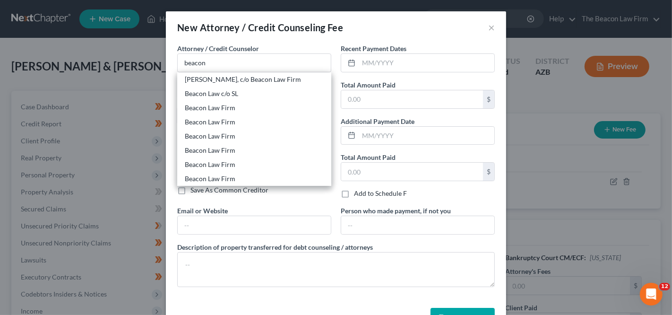
type input "95624"
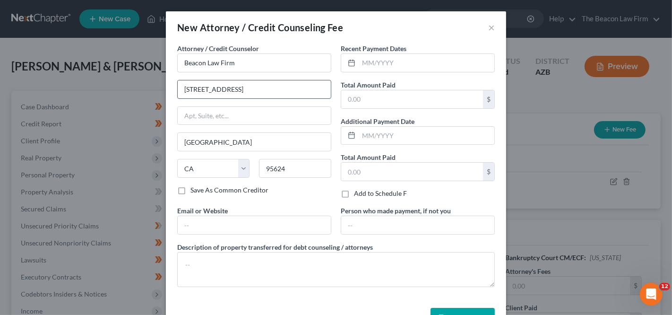
click at [223, 89] on input "9295 E Stockton Blvd, Suite 20" at bounding box center [254, 89] width 153 height 18
paste input "8171 E. Del Barquero Dr."
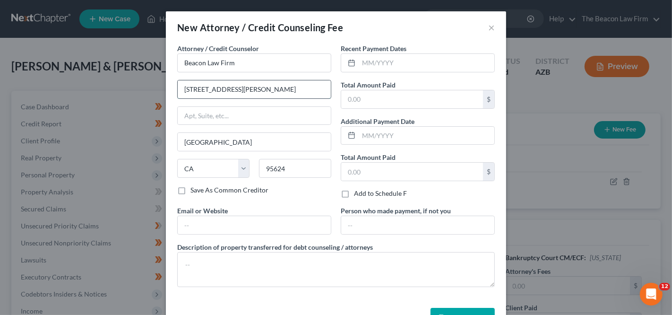
type input "8171 E. Del Barquero Drive"
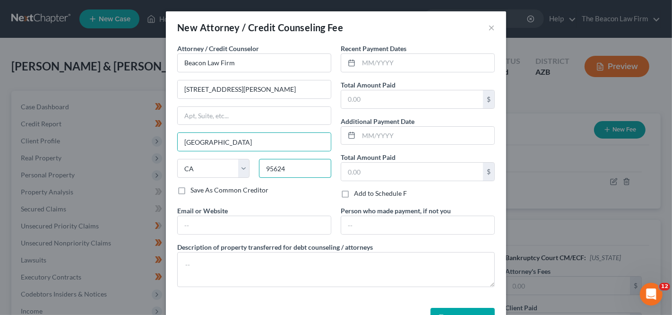
click at [307, 164] on input "95624" at bounding box center [295, 168] width 72 height 19
paste input "85258"
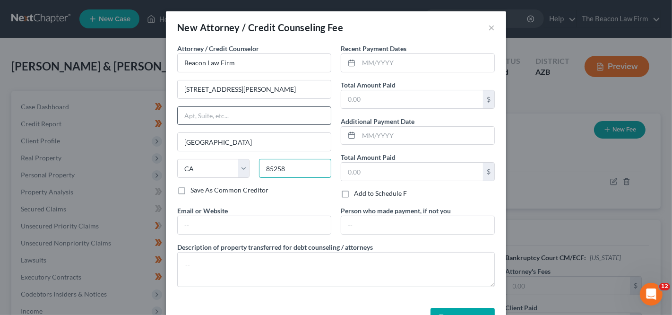
type input "85258"
type input "Scottsdale"
select select "3"
click at [299, 107] on input "text" at bounding box center [254, 116] width 153 height 18
click at [375, 92] on input "text" at bounding box center [412, 99] width 142 height 18
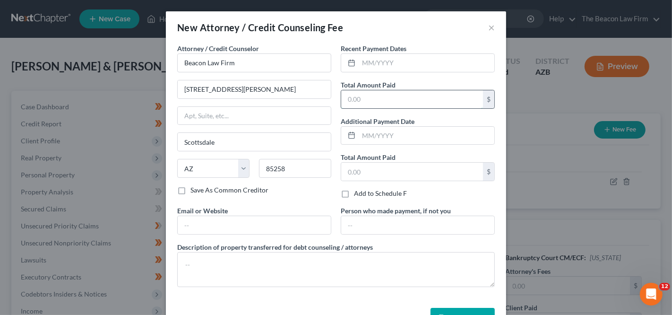
click at [406, 100] on input "text" at bounding box center [412, 99] width 142 height 18
type input "2,500"
click at [479, 283] on span "Save & Close" at bounding box center [467, 317] width 40 height 8
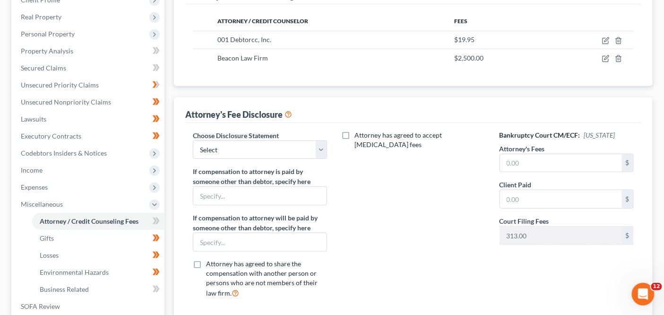
scroll to position [142, 0]
click at [299, 129] on div "Choose Disclosure Statement Select WDPa - Andrew Carroll NY Eastern June 2 - Ju…" at bounding box center [260, 143] width 134 height 29
click at [293, 146] on select "Select WDPa - Andrew Carroll NY Eastern June 2 - June Nguyen (Chapter 13 FL Onl…" at bounding box center [260, 148] width 134 height 19
select select "3"
click at [511, 170] on div "Bankruptcy Court CM/ECF: Arizona Attorney's Fees $ Client Paid $ Court Filing F…" at bounding box center [566, 216] width 153 height 175
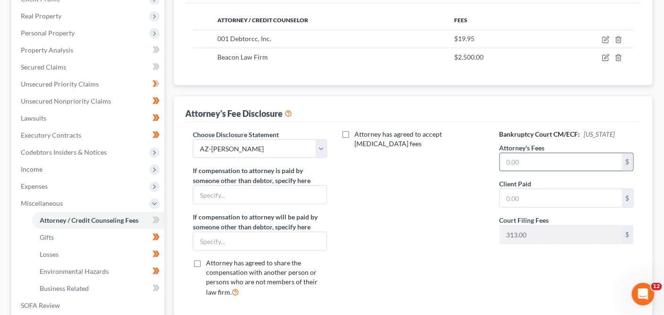
click at [516, 163] on input "text" at bounding box center [561, 162] width 122 height 18
type input "2,500"
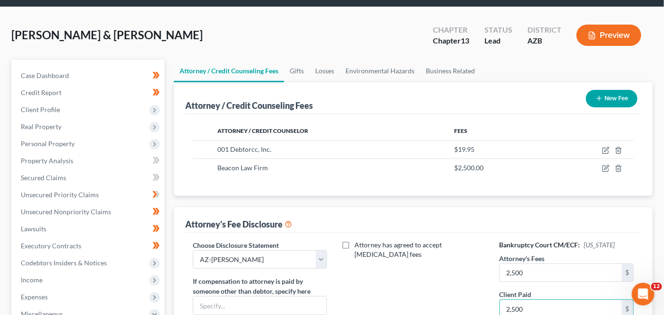
scroll to position [221, 0]
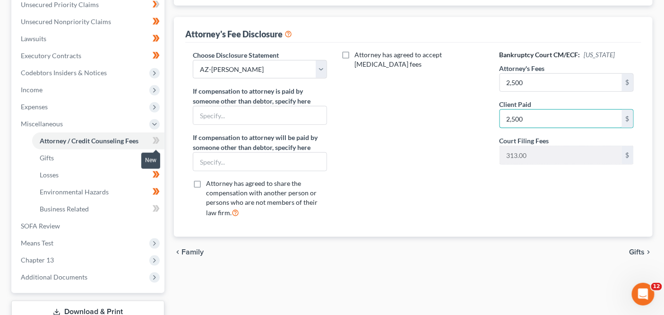
type input "2,500"
click at [155, 138] on icon at bounding box center [155, 140] width 4 height 7
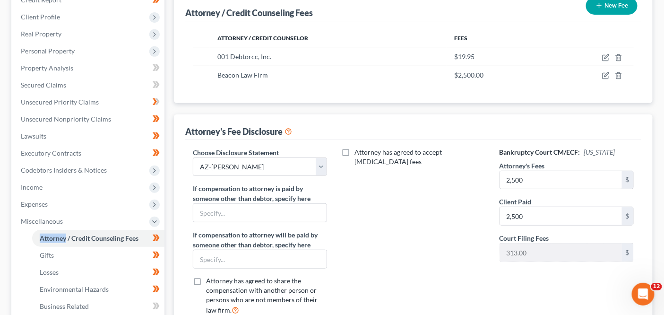
scroll to position [121, 0]
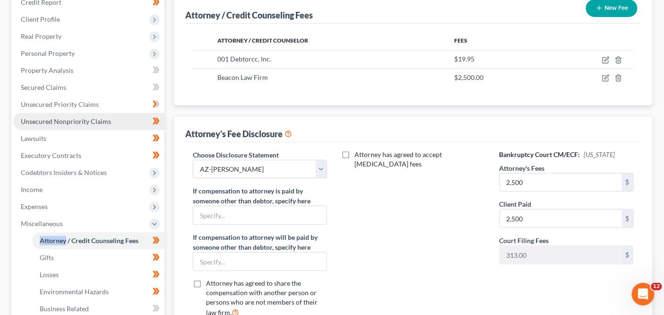
click at [108, 113] on link "Unsecured Nonpriority Claims" at bounding box center [88, 121] width 151 height 17
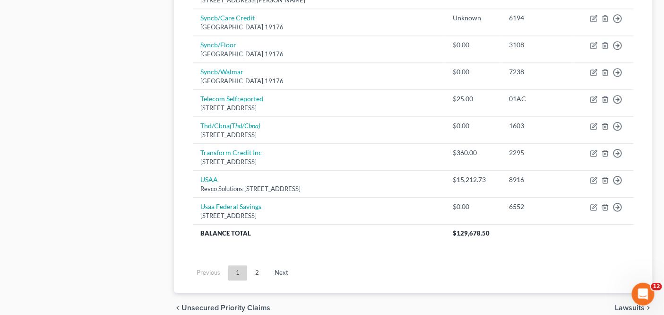
scroll to position [769, 0]
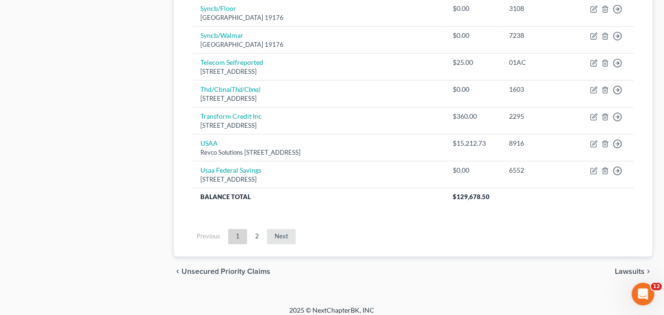
click at [273, 233] on link "Next" at bounding box center [281, 236] width 29 height 15
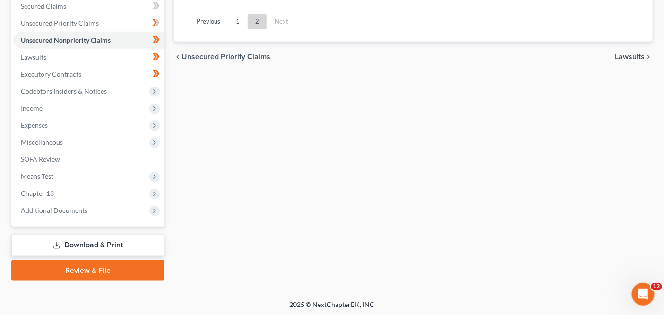
scroll to position [0, 0]
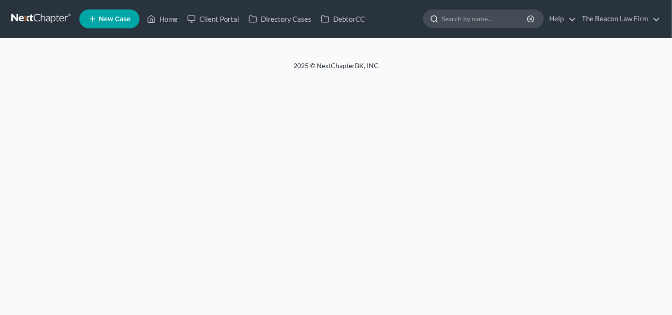
click at [495, 23] on input "search" at bounding box center [485, 18] width 86 height 17
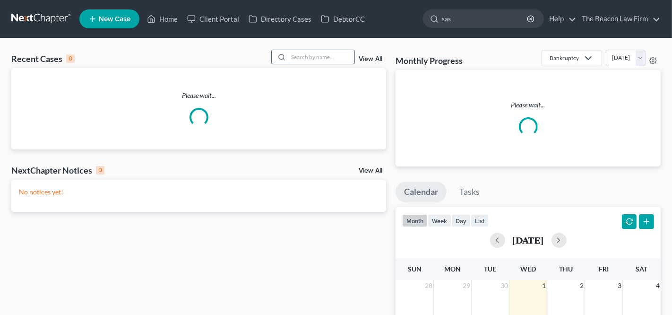
type input "sas"
click at [289, 60] on input "search" at bounding box center [321, 57] width 66 height 14
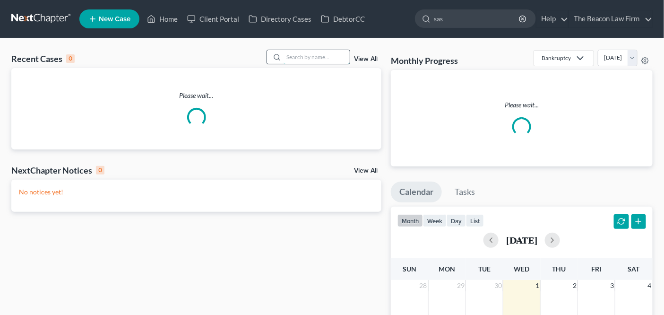
click at [299, 53] on input "search" at bounding box center [317, 57] width 66 height 14
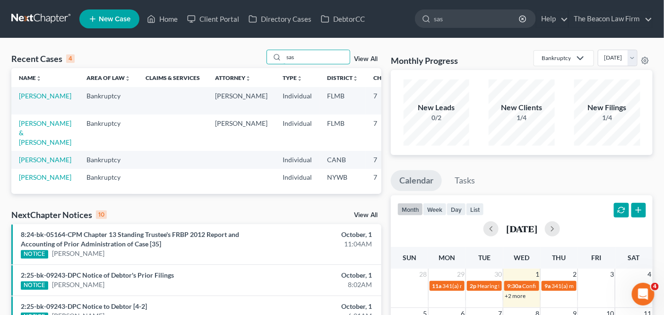
type input "sas"
click at [234, 33] on nav "Home New Case Client Portal Directory Cases DebtorCC The Beacon Law Firm [EMAIL…" at bounding box center [332, 19] width 664 height 38
click at [233, 26] on link "Client Portal" at bounding box center [212, 18] width 61 height 17
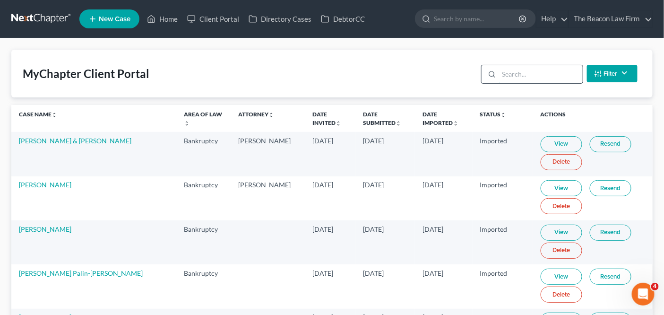
click at [526, 69] on input "search" at bounding box center [541, 74] width 84 height 18
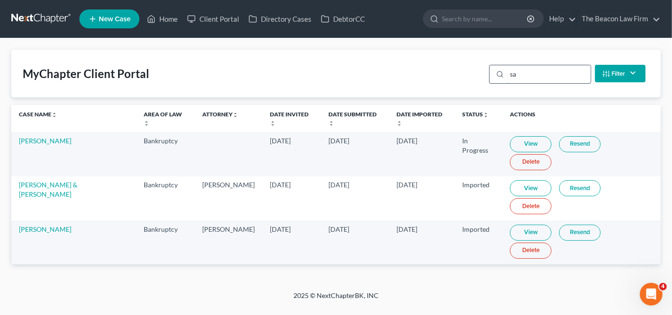
type input "s"
type input "austin"
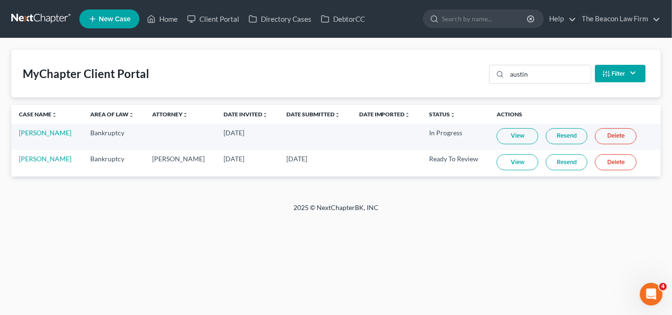
click at [520, 161] on link "View" at bounding box center [518, 162] width 42 height 16
click at [56, 158] on link "[PERSON_NAME]" at bounding box center [45, 159] width 52 height 8
select select "4"
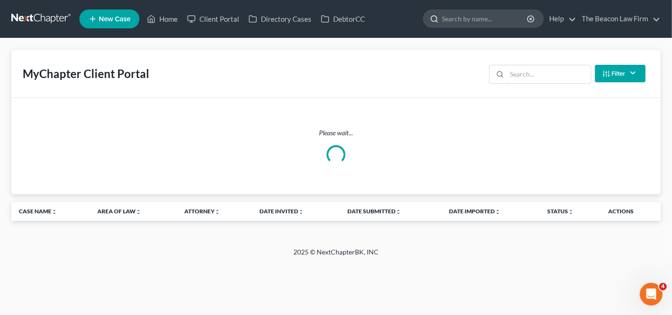
click at [537, 77] on input "search" at bounding box center [549, 74] width 84 height 18
